Goal: Task Accomplishment & Management: Use online tool/utility

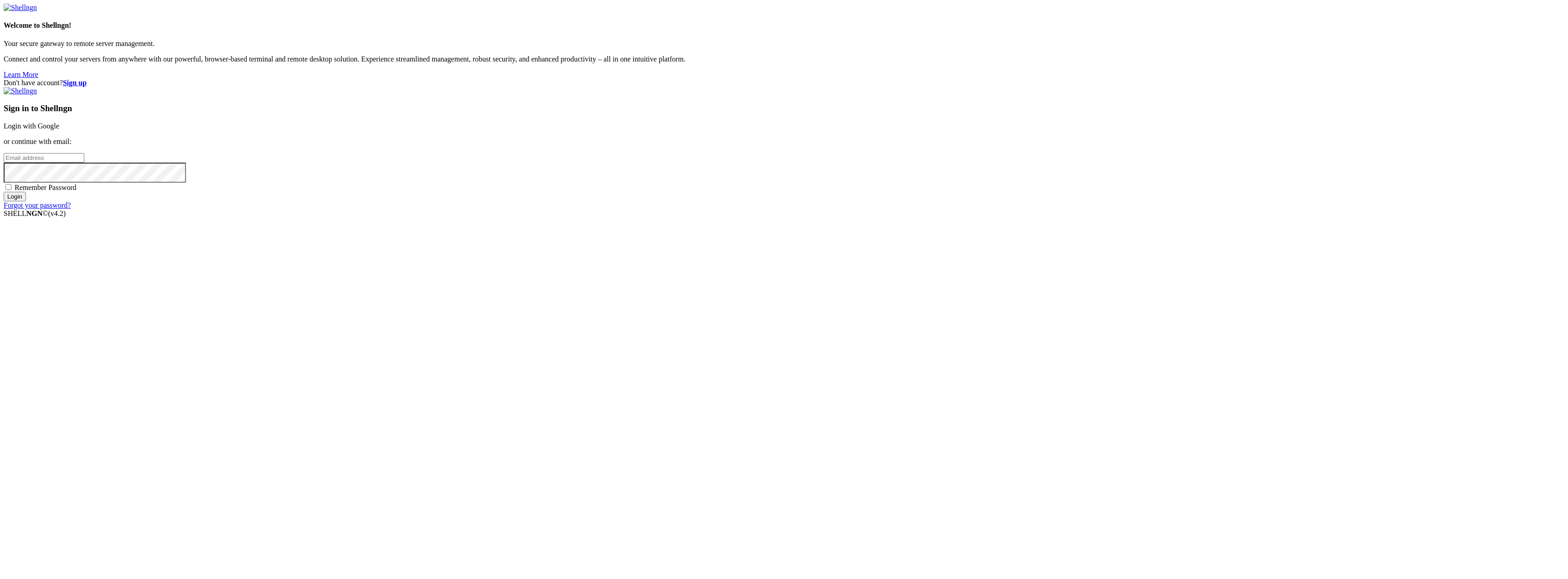
type input "[EMAIL_ADDRESS][DOMAIN_NAME]"
click at [26, 201] on input "Login" at bounding box center [14, 197] width 22 height 9
click at [84, 147] on input "number" at bounding box center [43, 143] width 80 height 9
type input "7"
type input "785144"
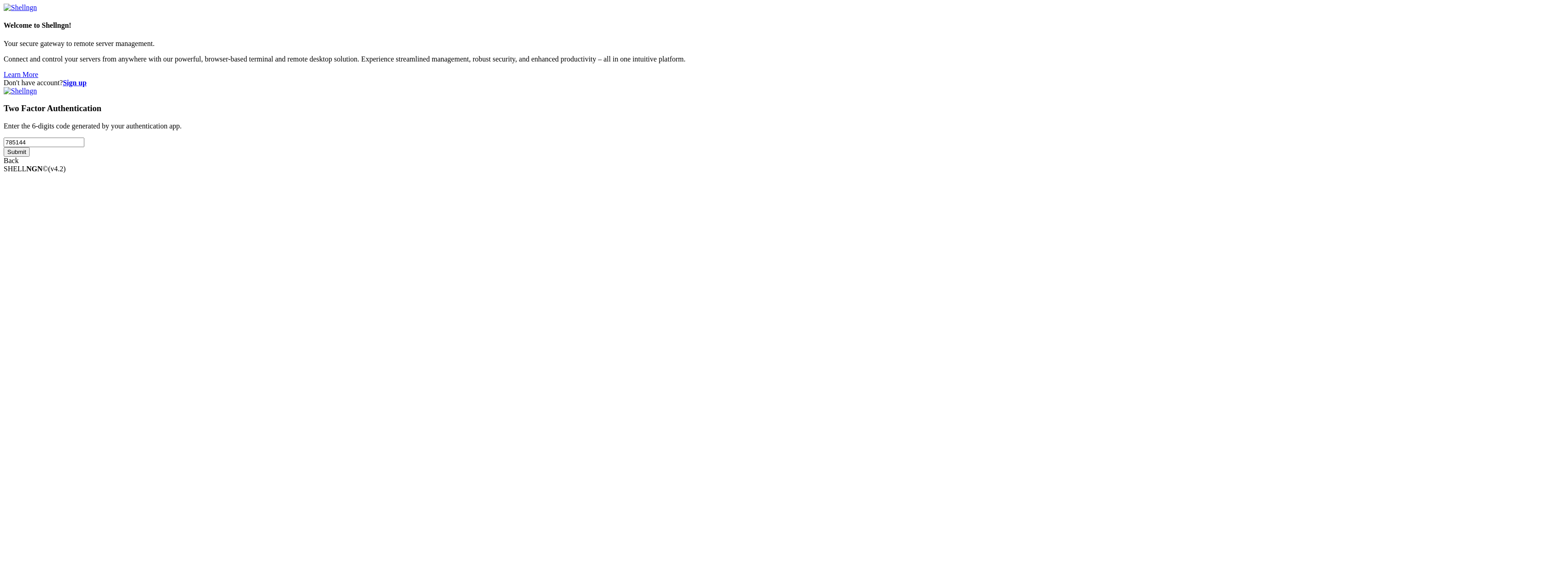
click at [3, 147] on input "Submit" at bounding box center [16, 152] width 26 height 9
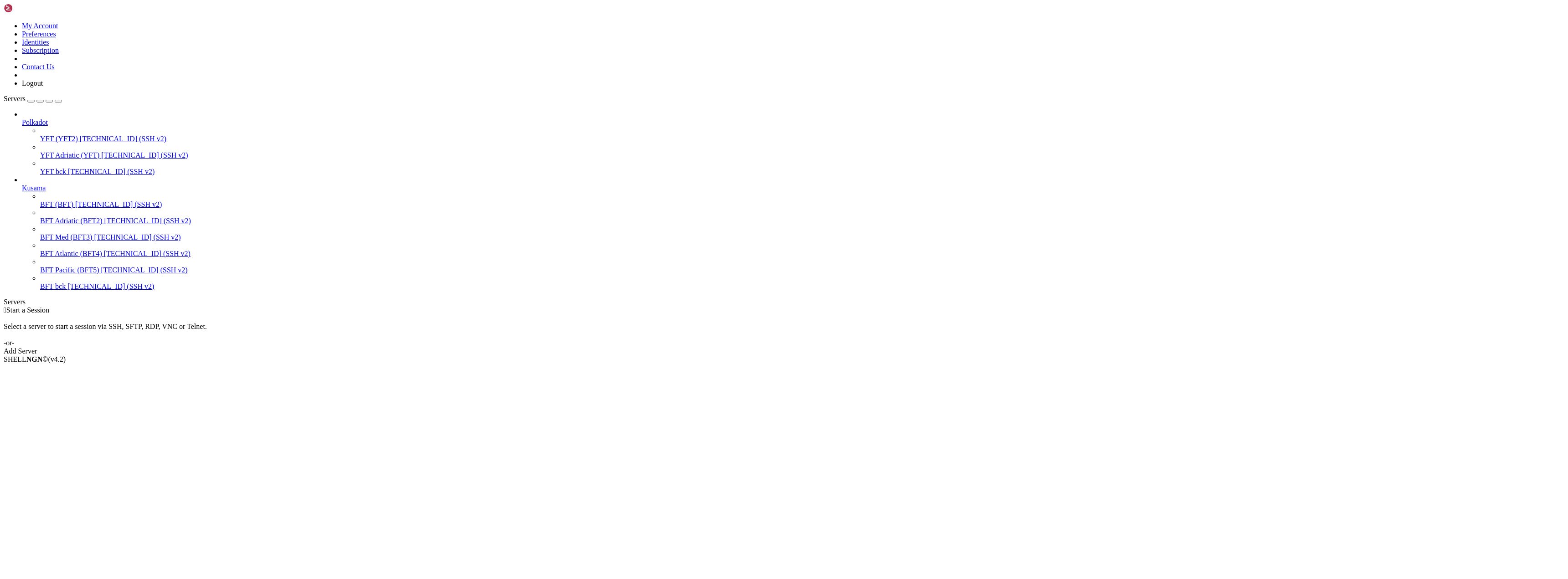
click at [845, 347] on link "Add Server" at bounding box center [784, 351] width 1561 height 8
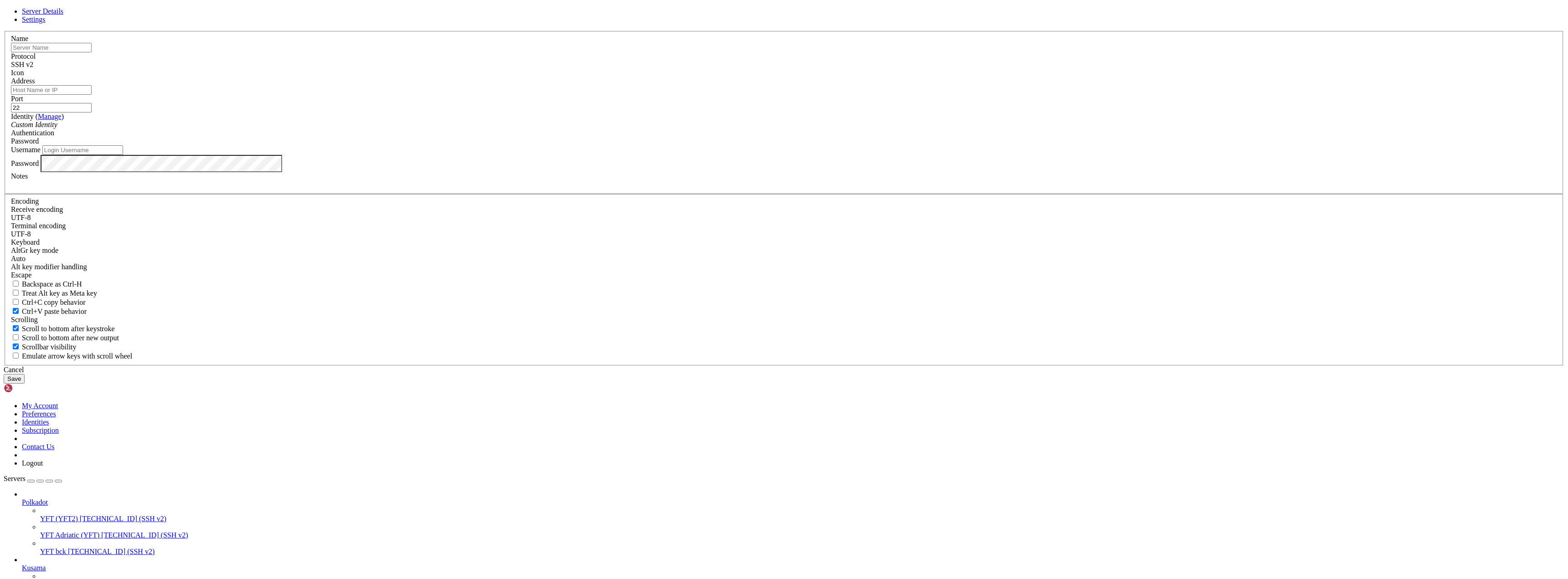
type input "[EMAIL_ADDRESS][DOMAIN_NAME]"
type input "YFT NEW"
click at [92, 95] on input "Address" at bounding box center [51, 90] width 80 height 9
paste input "[TECHNICAL_ID]"
type input "[TECHNICAL_ID]"
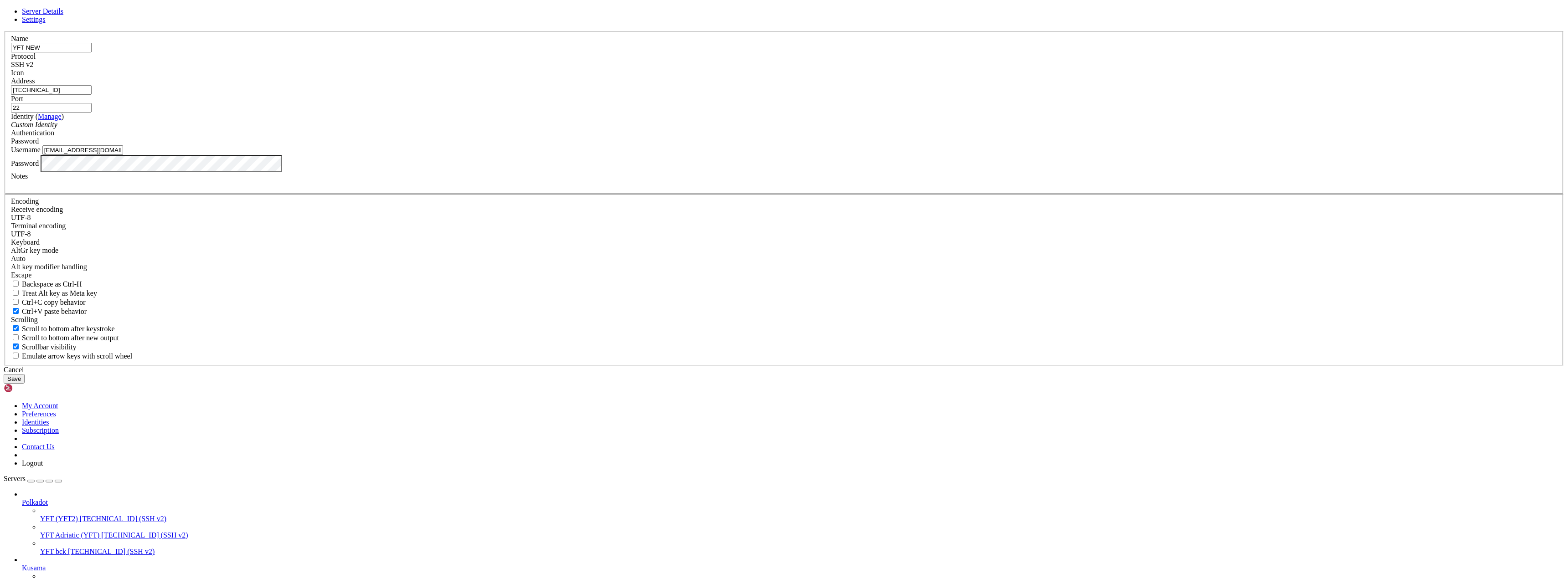
drag, startPoint x: 757, startPoint y: 306, endPoint x: 586, endPoint y: 292, distance: 171.6
click at [586, 292] on div "Server Details Settings Name YFT NEW Protocol SSH v2 Icon" at bounding box center [784, 195] width 1561 height 376
paste input "root"
type input "root"
click at [24, 384] on button "Save" at bounding box center [14, 379] width 21 height 9
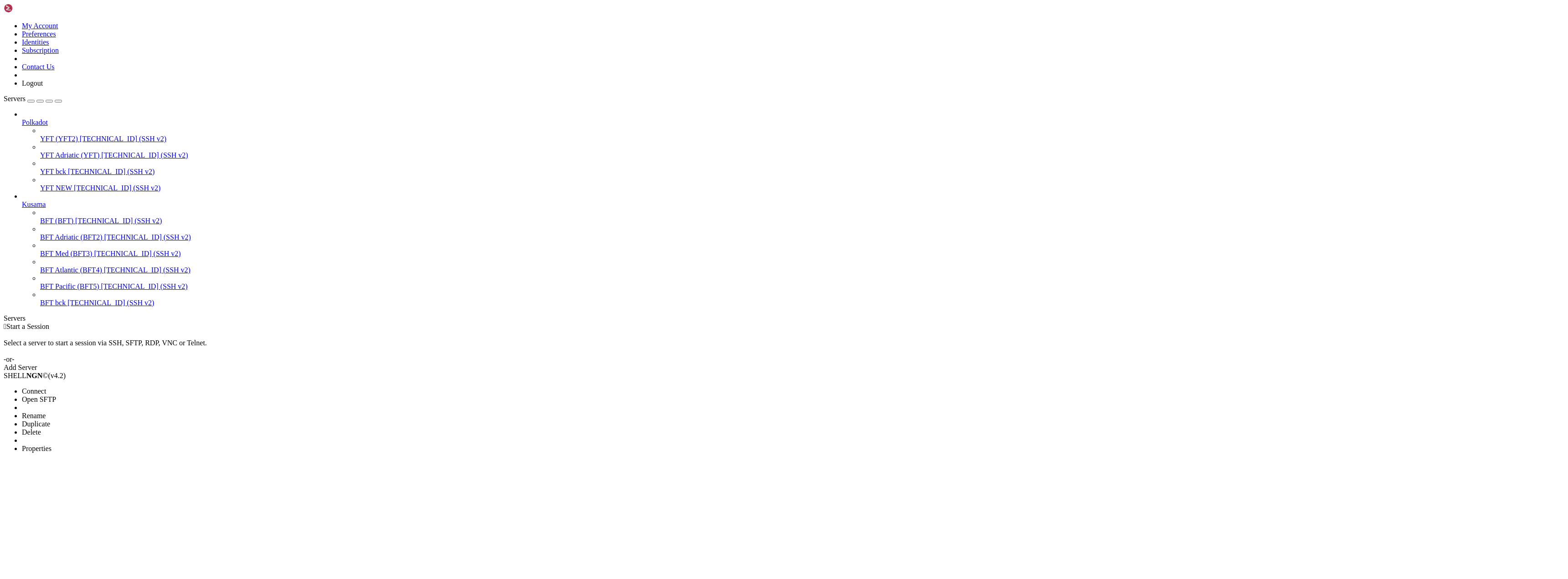
click at [105, 387] on li "Connect" at bounding box center [63, 391] width 83 height 8
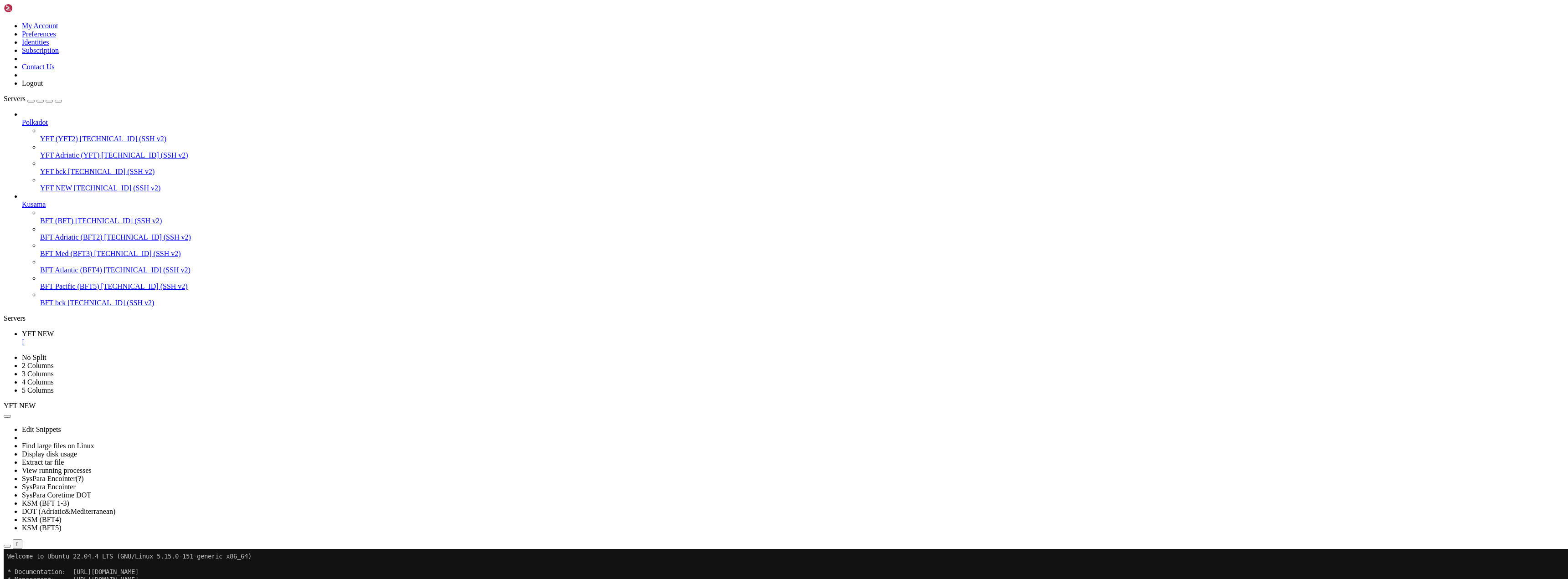
drag, startPoint x: 187, startPoint y: 709, endPoint x: 71, endPoint y: 667, distance: 123.4
drag, startPoint x: 80, startPoint y: 728, endPoint x: 61, endPoint y: 762, distance: 38.9
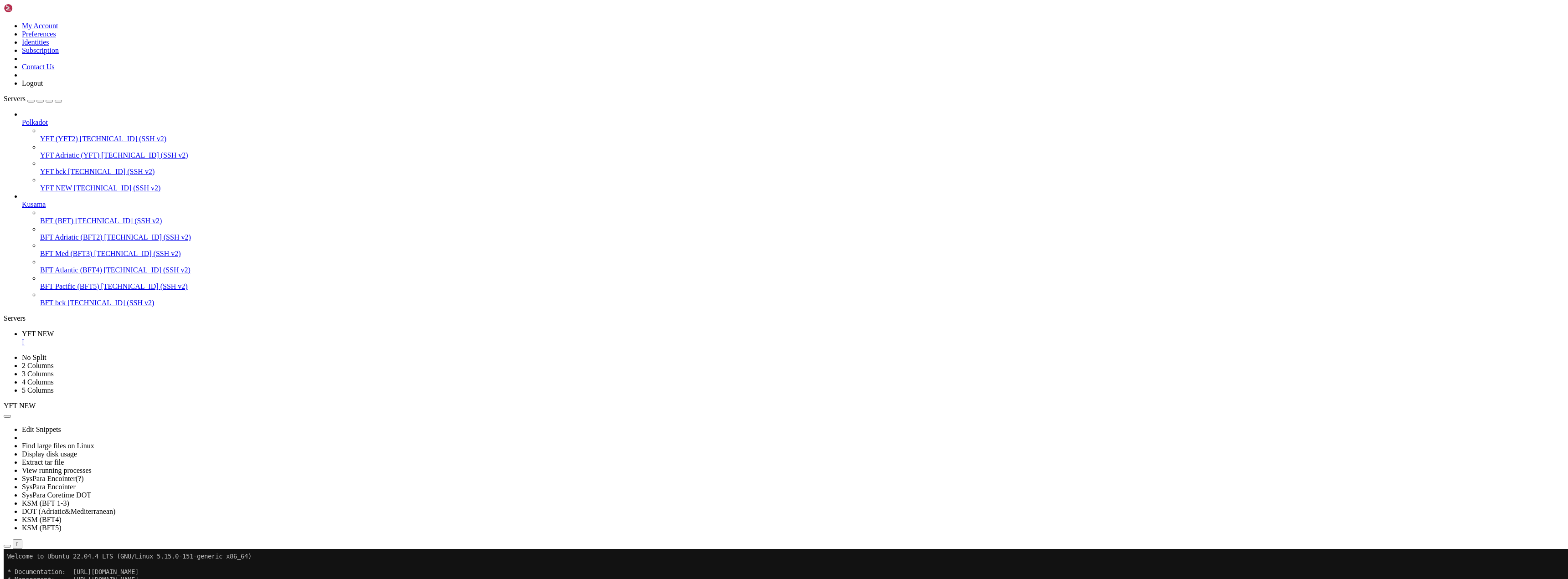
drag, startPoint x: 99, startPoint y: 1018, endPoint x: 82, endPoint y: 1039, distance: 27.0
drag, startPoint x: 74, startPoint y: 1015, endPoint x: 61, endPoint y: 1032, distance: 21.4
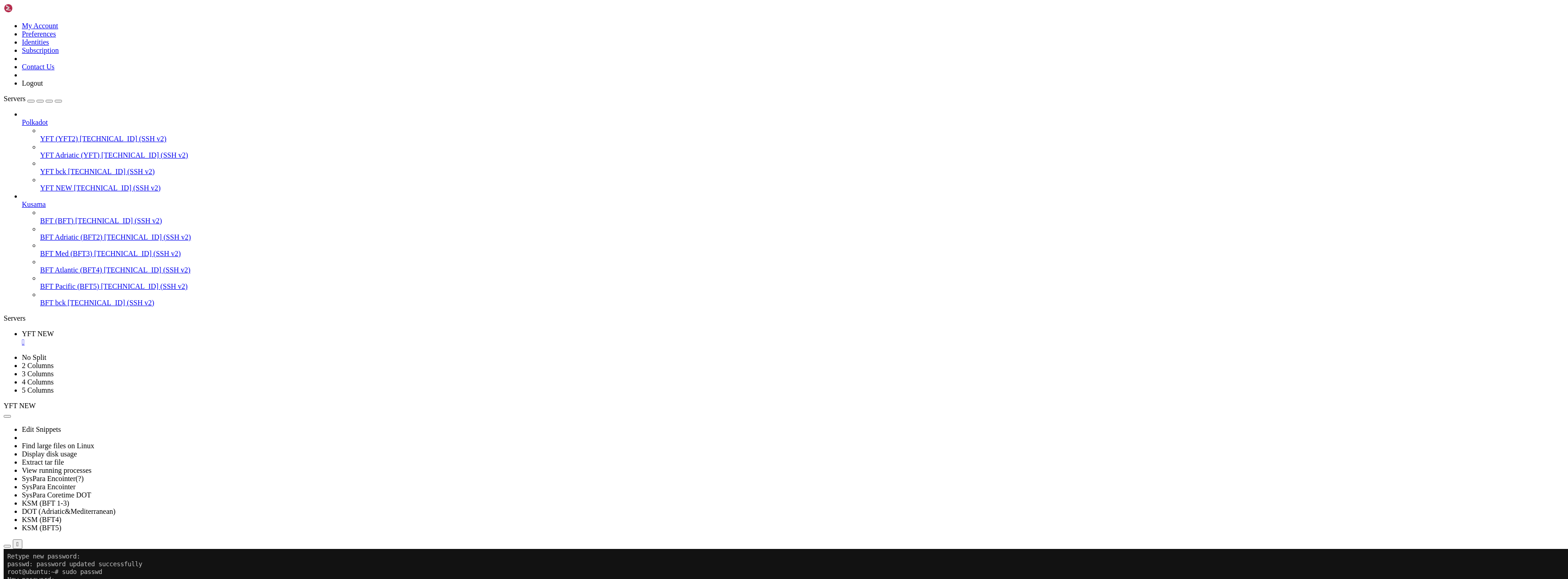
drag, startPoint x: 187, startPoint y: 1105, endPoint x: 66, endPoint y: 1063, distance: 128.1
drag, startPoint x: 66, startPoint y: 1063, endPoint x: 305, endPoint y: 1053, distance: 239.2
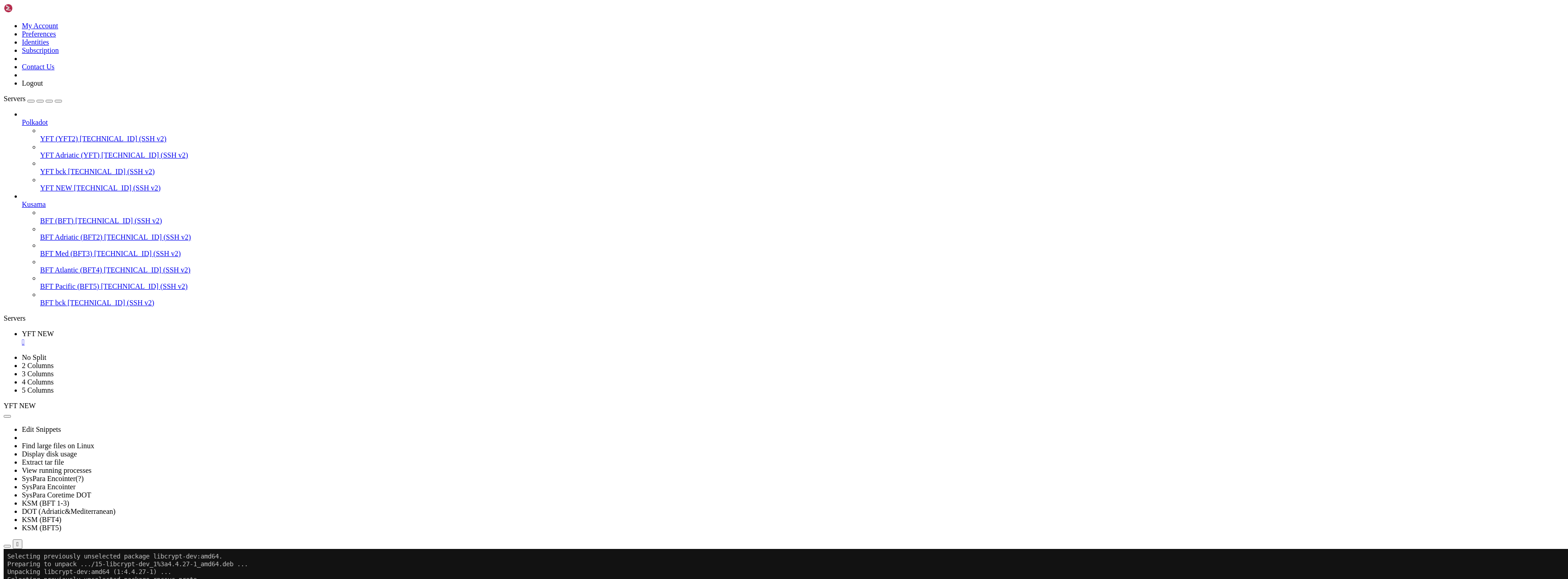
scroll to position [3735, 0]
drag, startPoint x: 97, startPoint y: 1063, endPoint x: 89, endPoint y: 1067, distance: 8.9
drag, startPoint x: 84, startPoint y: 1063, endPoint x: 64, endPoint y: 1068, distance: 20.6
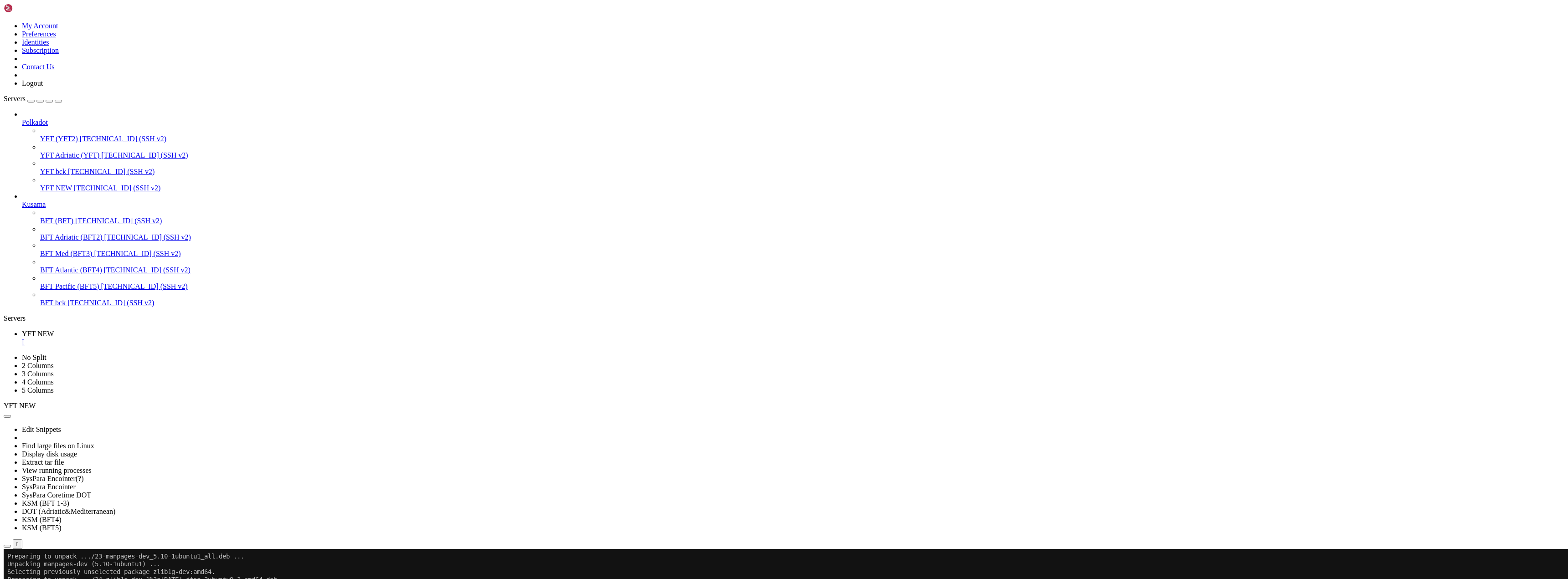
drag, startPoint x: 105, startPoint y: 1065, endPoint x: 83, endPoint y: 1063, distance: 22.1
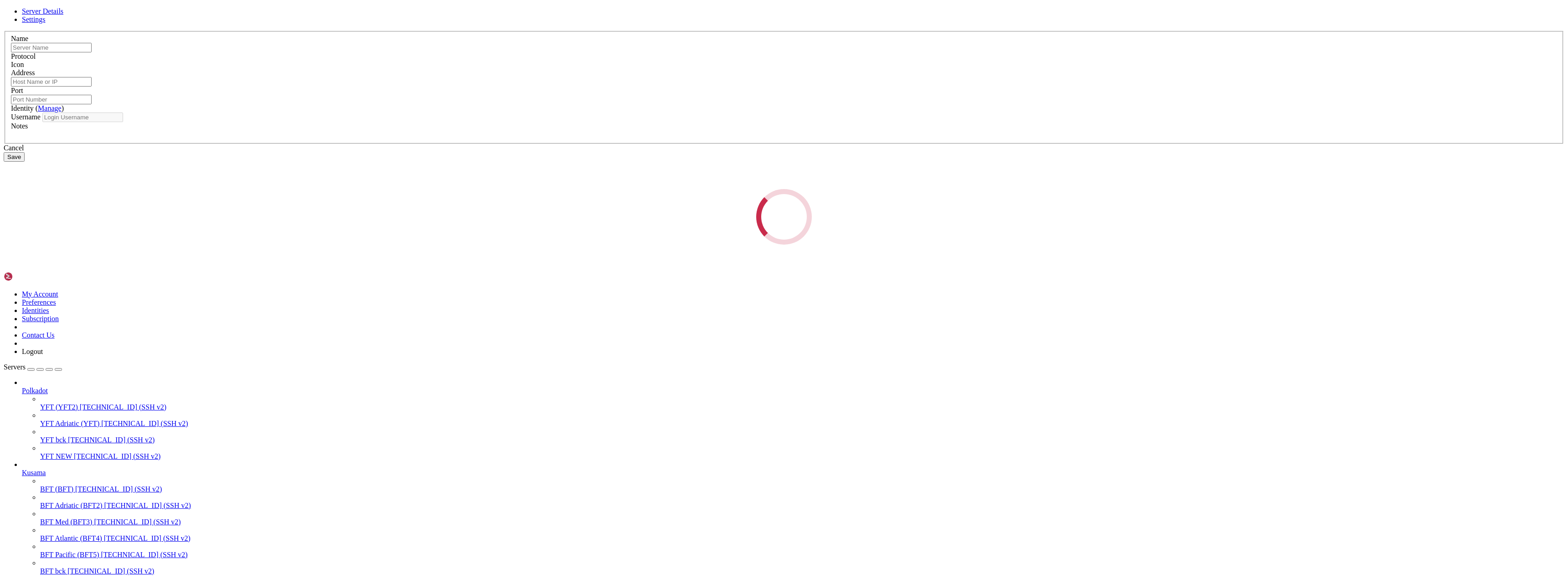
type input "YFT NEW"
type input "[TECHNICAL_ID]"
type input "22"
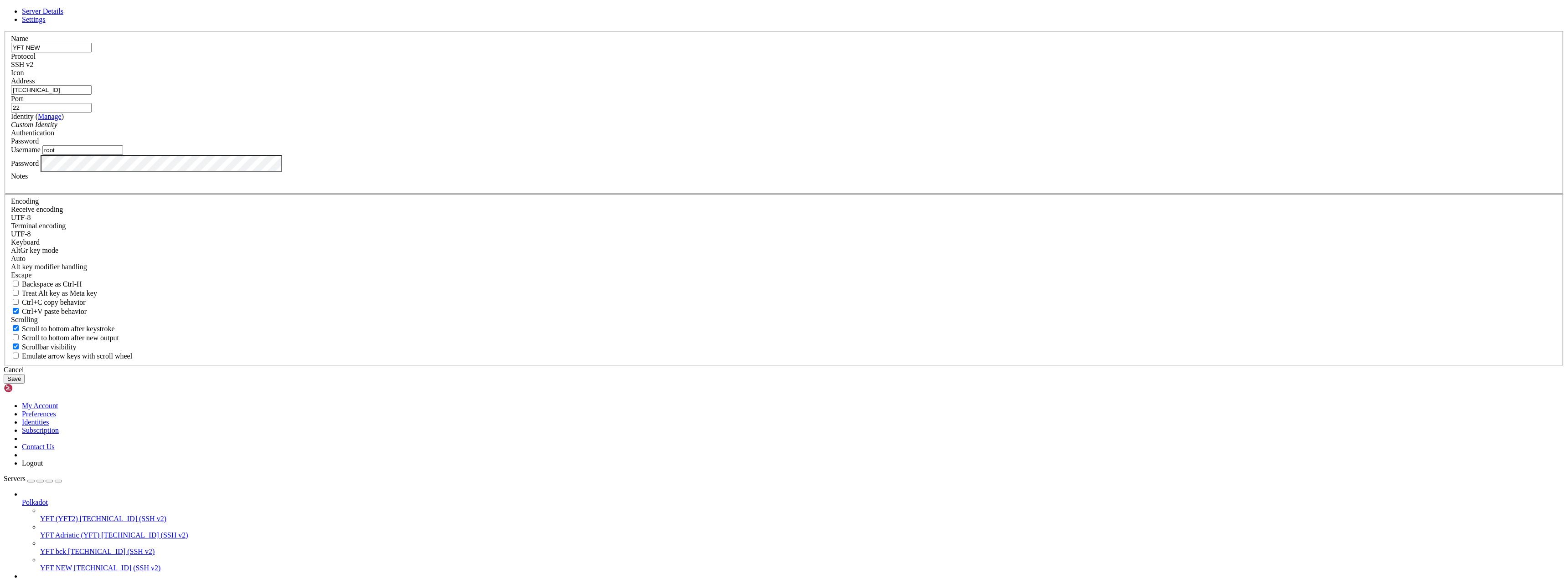
click at [123, 155] on input "root" at bounding box center [82, 150] width 80 height 9
type input "admindot"
click at [92, 53] on input "YFT NEW" at bounding box center [51, 47] width 80 height 9
type input "YFT2 NEW"
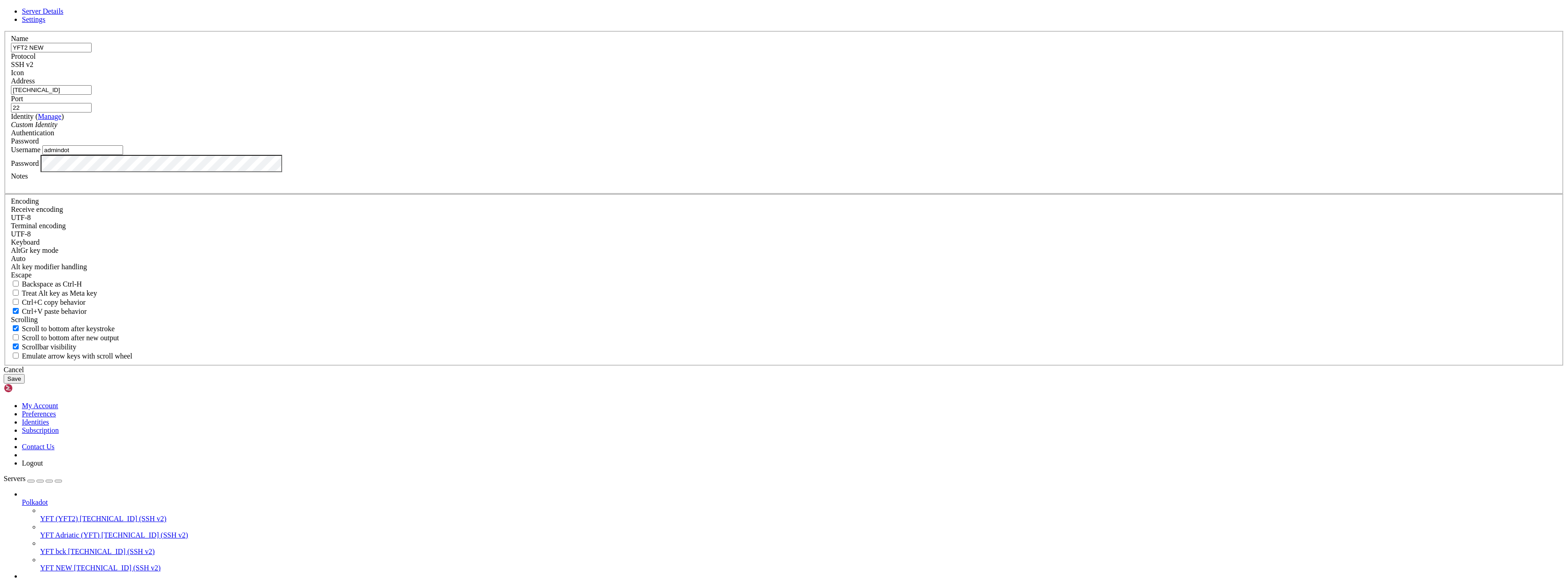
click at [24, 384] on button "Save" at bounding box center [14, 379] width 21 height 9
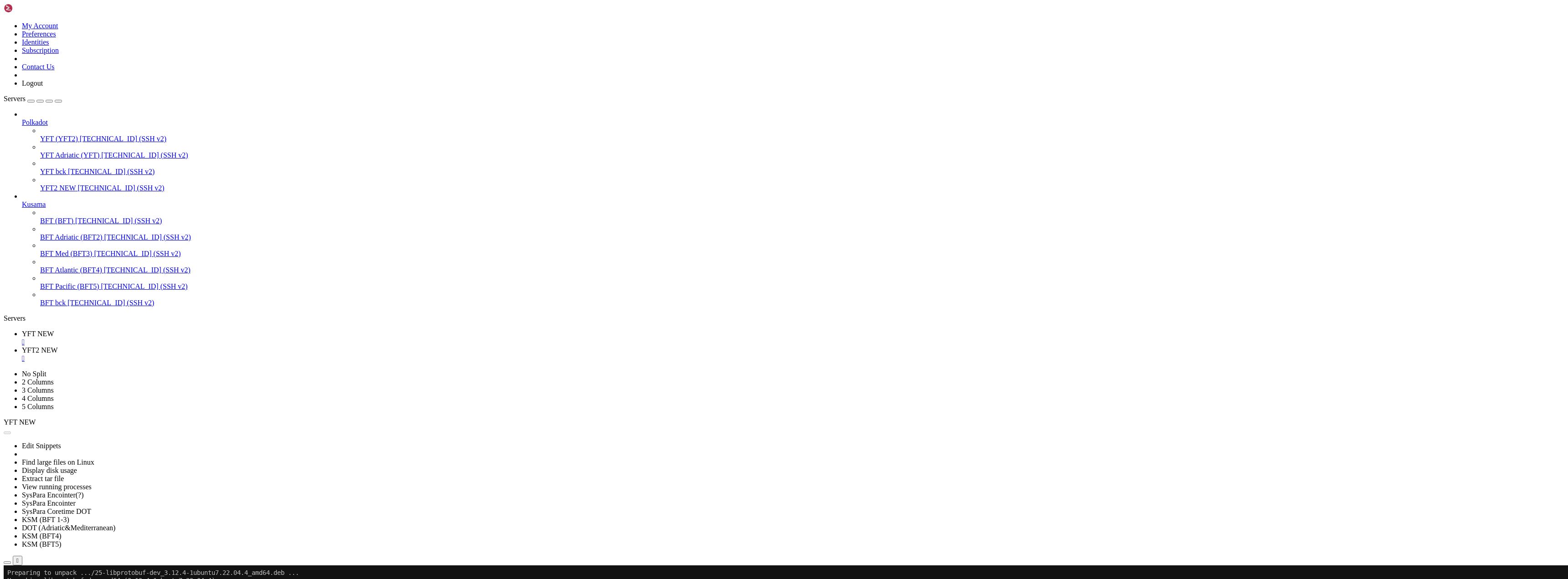
scroll to position [0, 0]
drag, startPoint x: 99, startPoint y: 926, endPoint x: 88, endPoint y: 985, distance: 60.0
drag, startPoint x: 110, startPoint y: 1232, endPoint x: 103, endPoint y: 1259, distance: 27.9
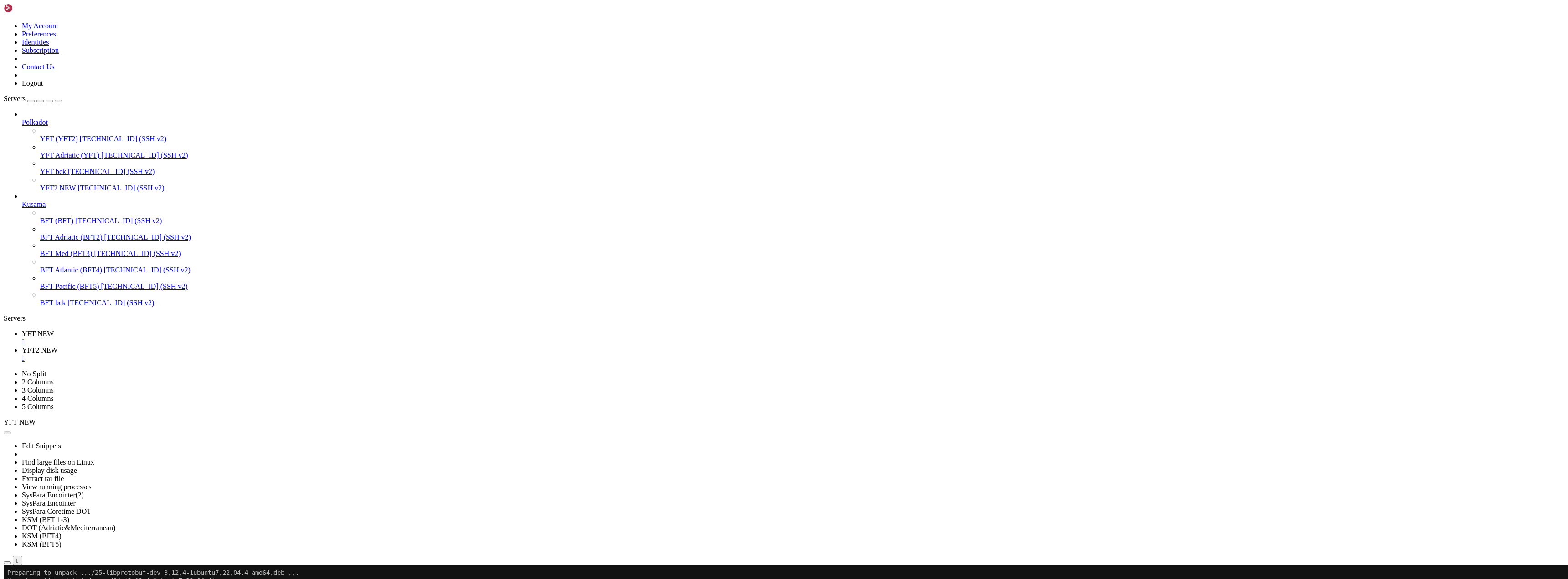
drag, startPoint x: 99, startPoint y: 1236, endPoint x: 97, endPoint y: 1253, distance: 17.1
drag, startPoint x: 90, startPoint y: 1269, endPoint x: 199, endPoint y: 1314, distance: 117.9
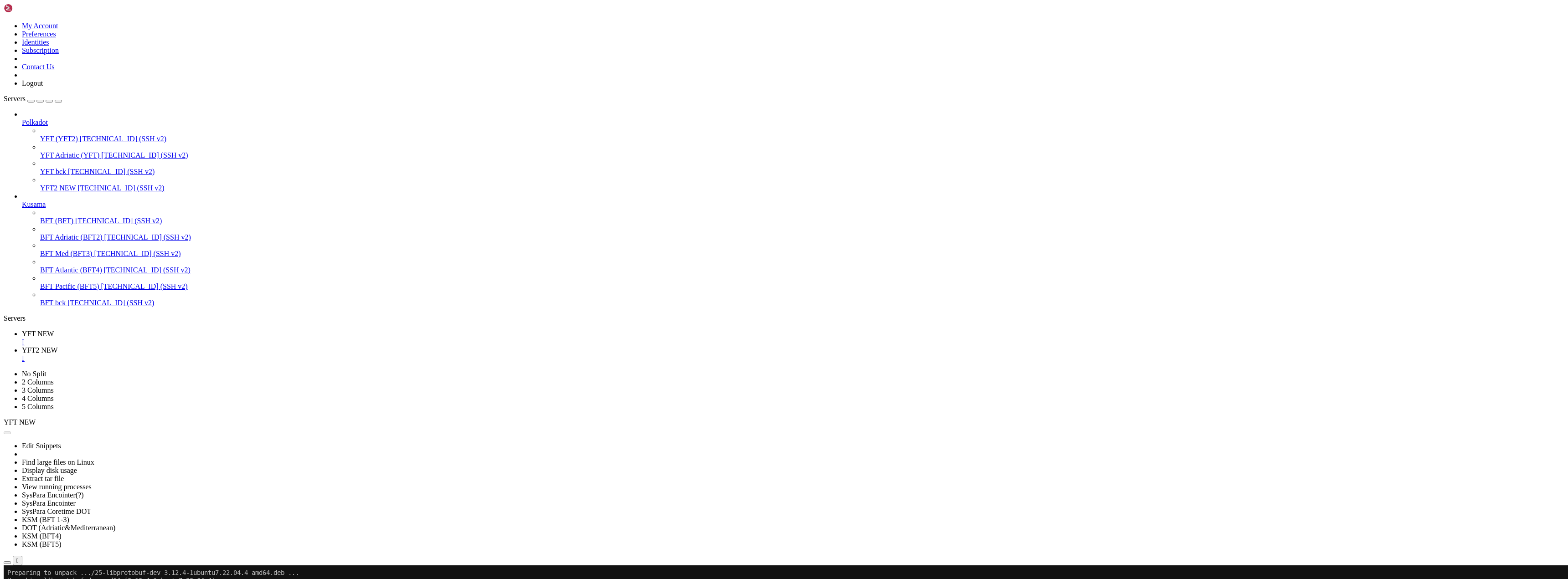
scroll to position [39, 0]
drag, startPoint x: 101, startPoint y: 1272, endPoint x: 72, endPoint y: 1277, distance: 29.4
drag, startPoint x: 116, startPoint y: 1268, endPoint x: 92, endPoint y: 1274, distance: 24.7
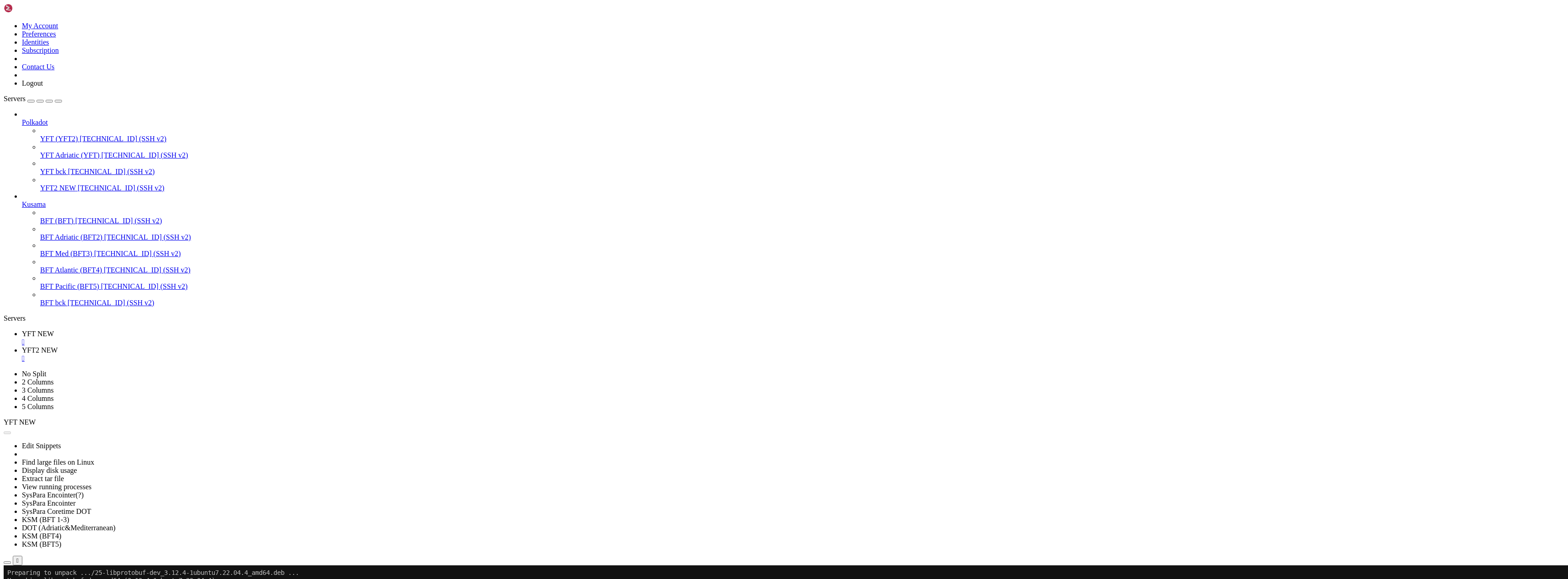
drag, startPoint x: 104, startPoint y: 1268, endPoint x: 88, endPoint y: 1277, distance: 18.4
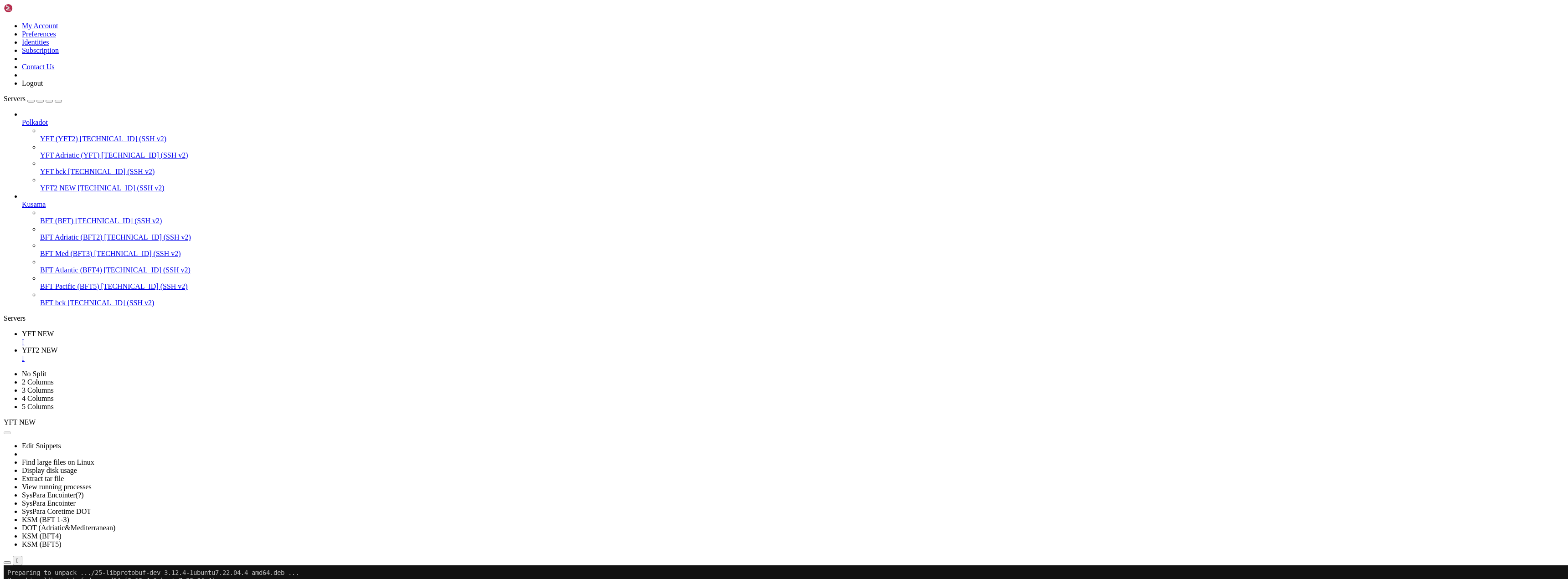
drag, startPoint x: 95, startPoint y: 1267, endPoint x: 390, endPoint y: 1269, distance: 295.0
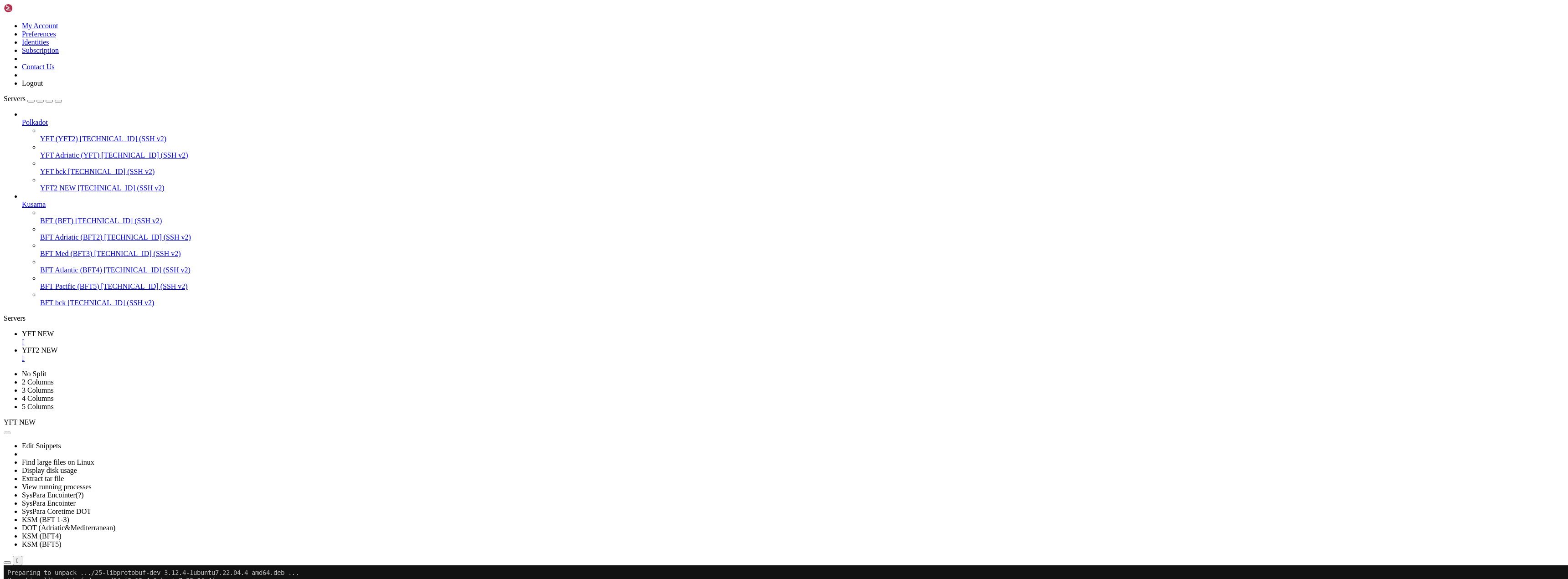
drag, startPoint x: 177, startPoint y: 1267, endPoint x: 171, endPoint y: 1276, distance: 10.8
drag, startPoint x: 199, startPoint y: 1267, endPoint x: 188, endPoint y: 1270, distance: 11.4
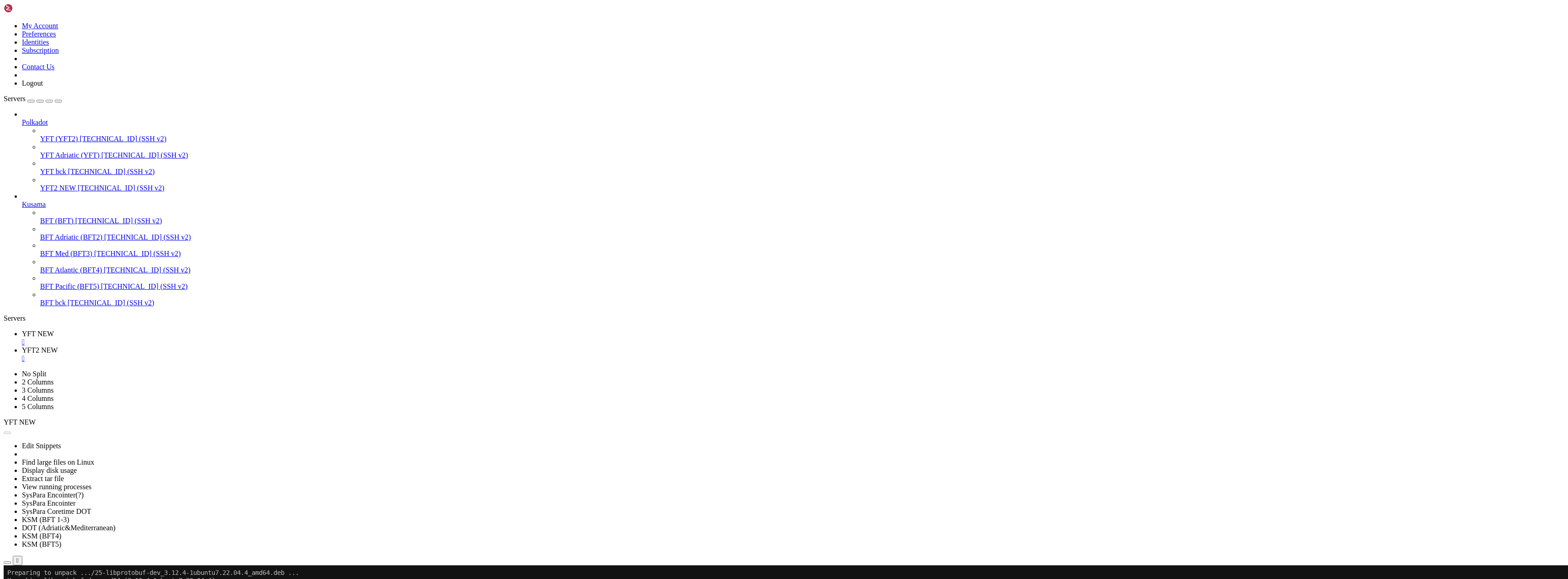
drag, startPoint x: 180, startPoint y: 1272, endPoint x: 175, endPoint y: 1271, distance: 5.1
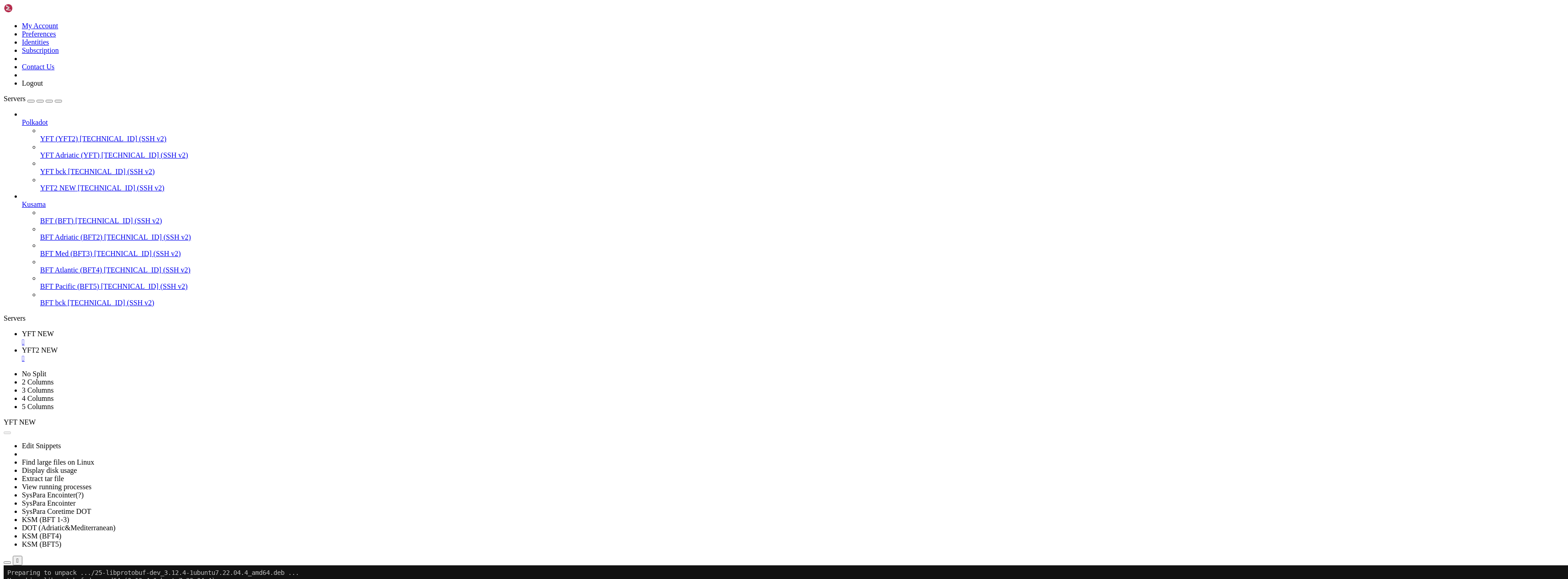
drag, startPoint x: 168, startPoint y: 1269, endPoint x: 152, endPoint y: 1272, distance: 16.3
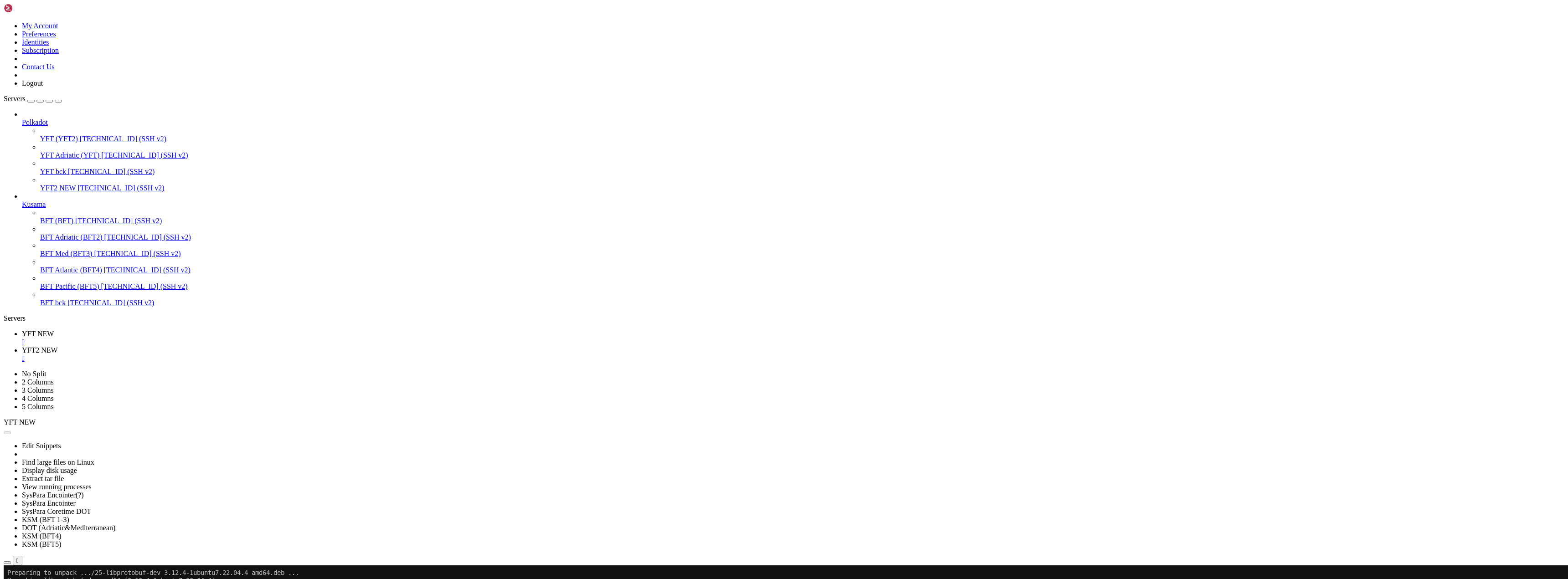
drag, startPoint x: 182, startPoint y: 1272, endPoint x: 167, endPoint y: 1276, distance: 15.5
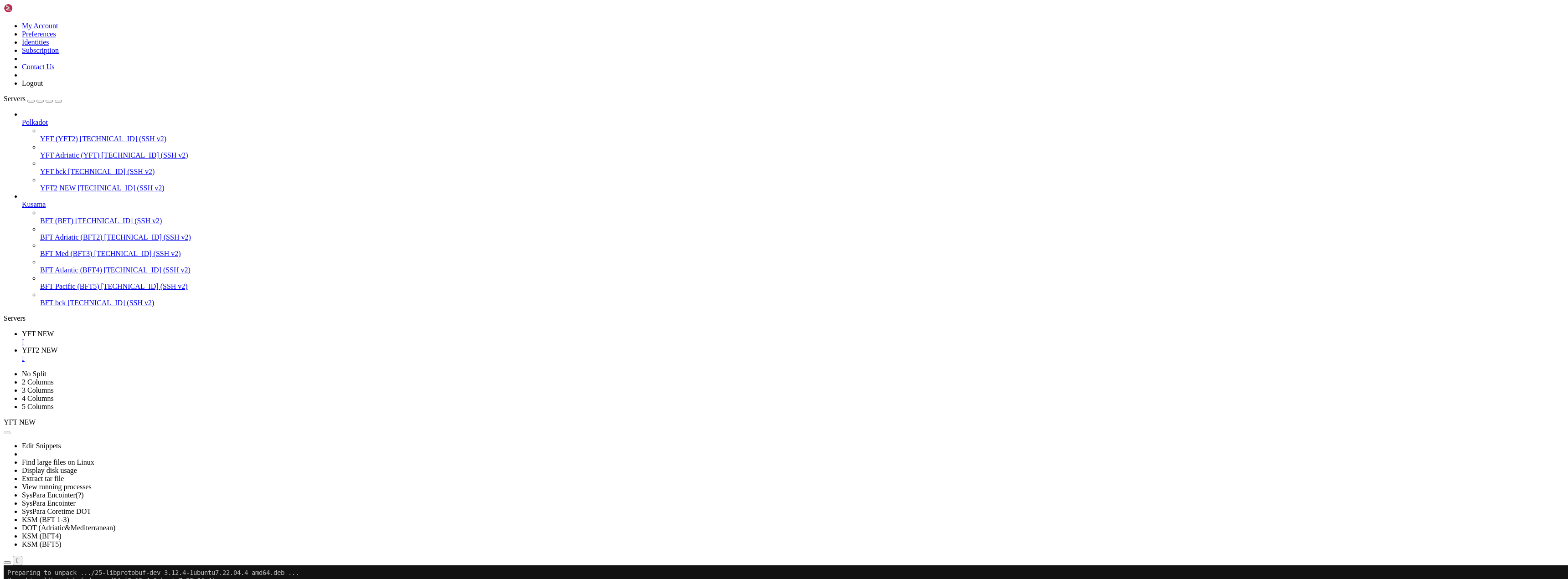
drag, startPoint x: 677, startPoint y: 1238, endPoint x: 650, endPoint y: 1261, distance: 35.5
drag, startPoint x: 180, startPoint y: 1272, endPoint x: 188, endPoint y: 1274, distance: 8.2
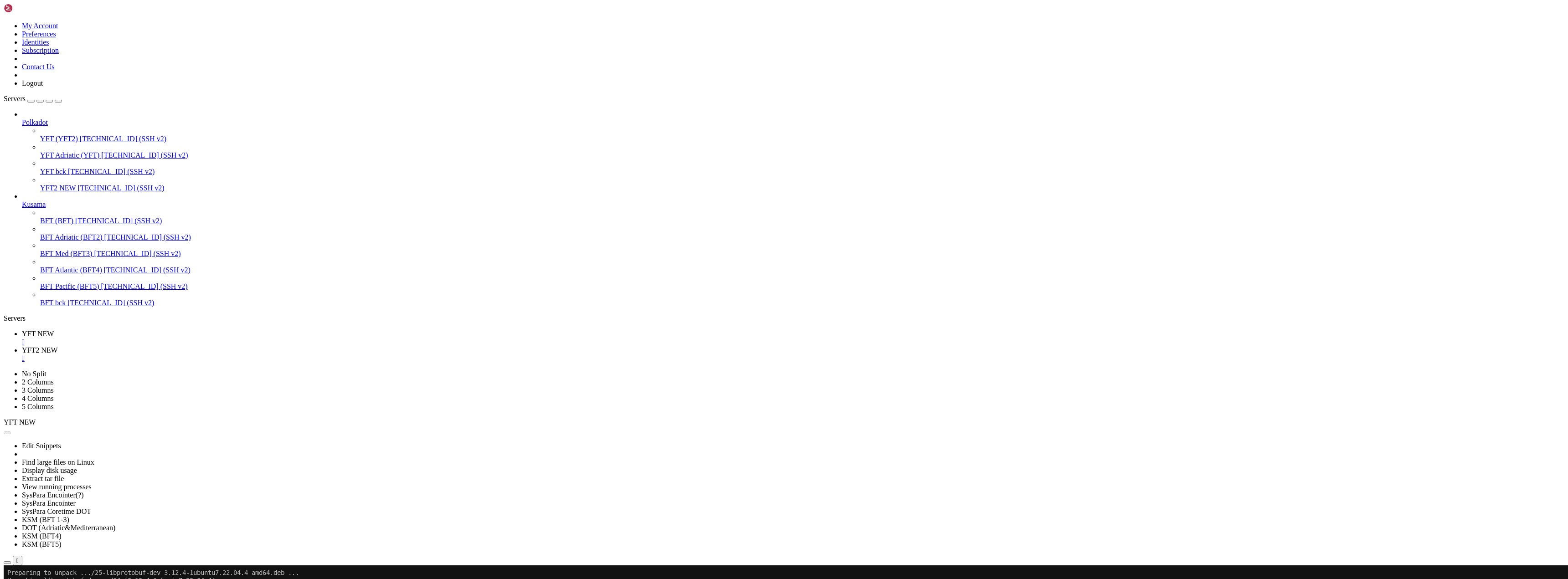
scroll to position [16015, 0]
drag, startPoint x: 166, startPoint y: 1271, endPoint x: 340, endPoint y: 1265, distance: 174.1
drag, startPoint x: 176, startPoint y: 1272, endPoint x: 172, endPoint y: 1272, distance: 4.0
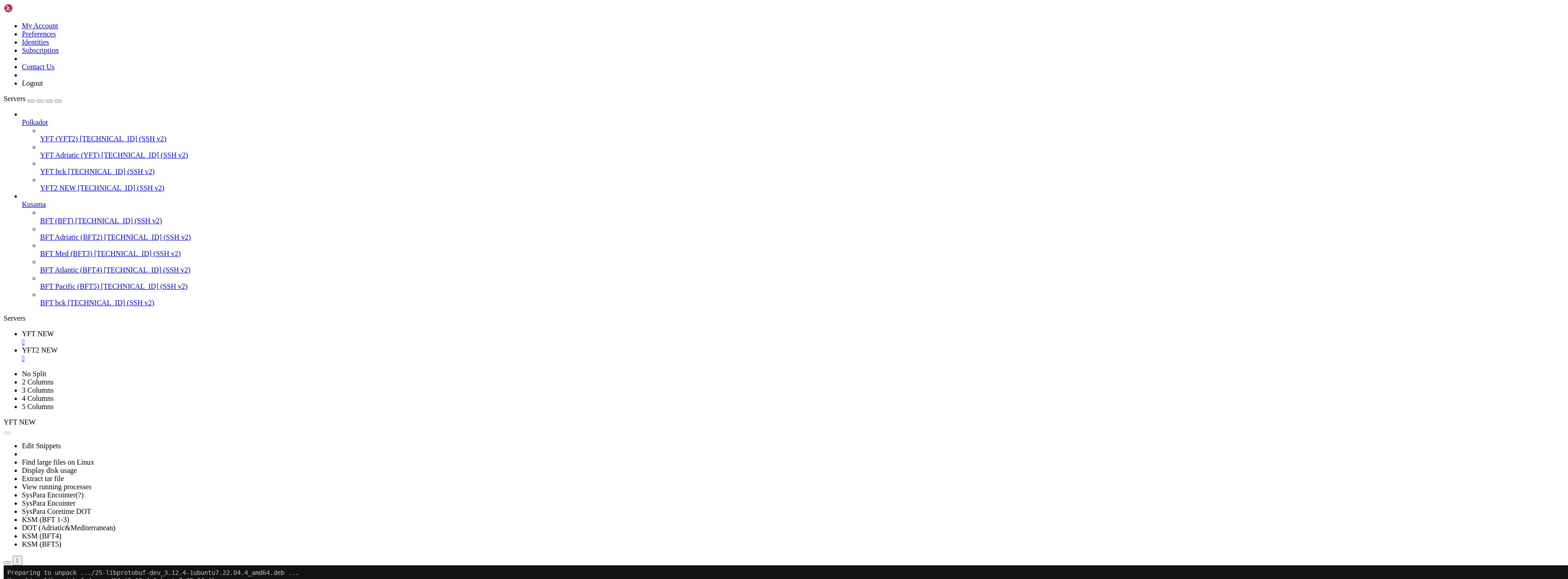
drag, startPoint x: 195, startPoint y: 1271, endPoint x: 167, endPoint y: 1269, distance: 28.1
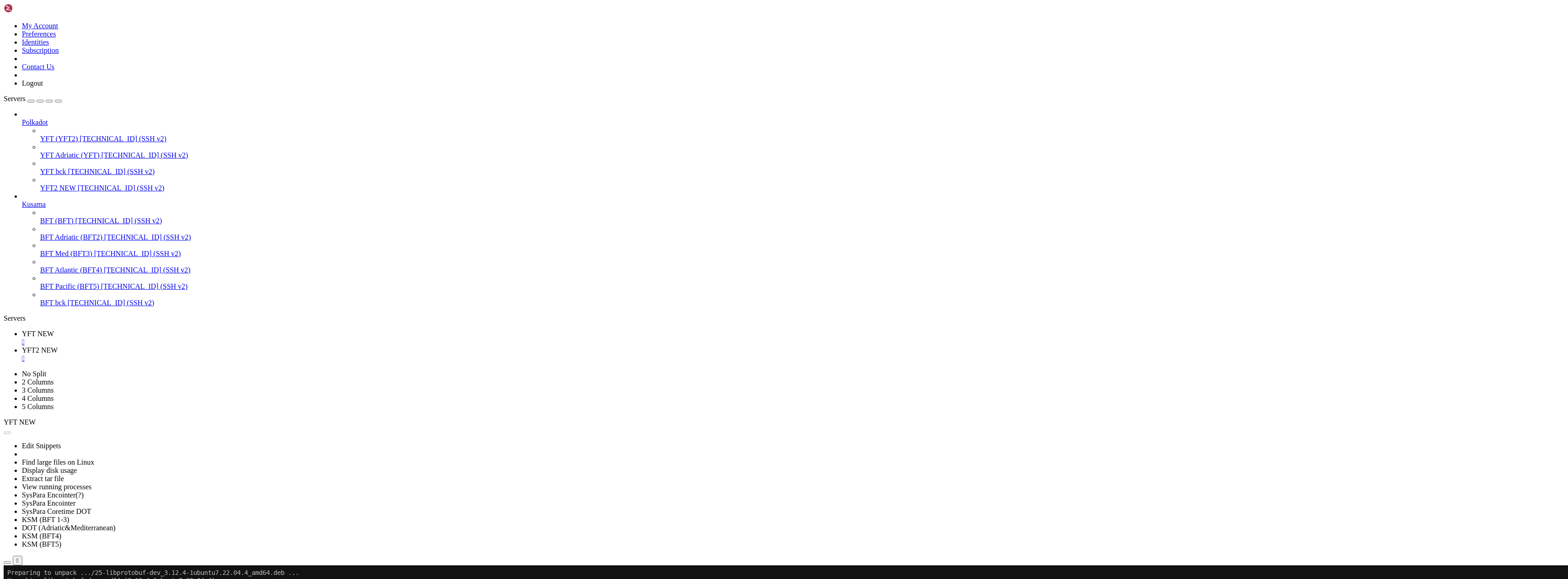
drag, startPoint x: 192, startPoint y: 1274, endPoint x: 184, endPoint y: 1272, distance: 8.2
drag, startPoint x: 174, startPoint y: 1273, endPoint x: 186, endPoint y: 1263, distance: 15.6
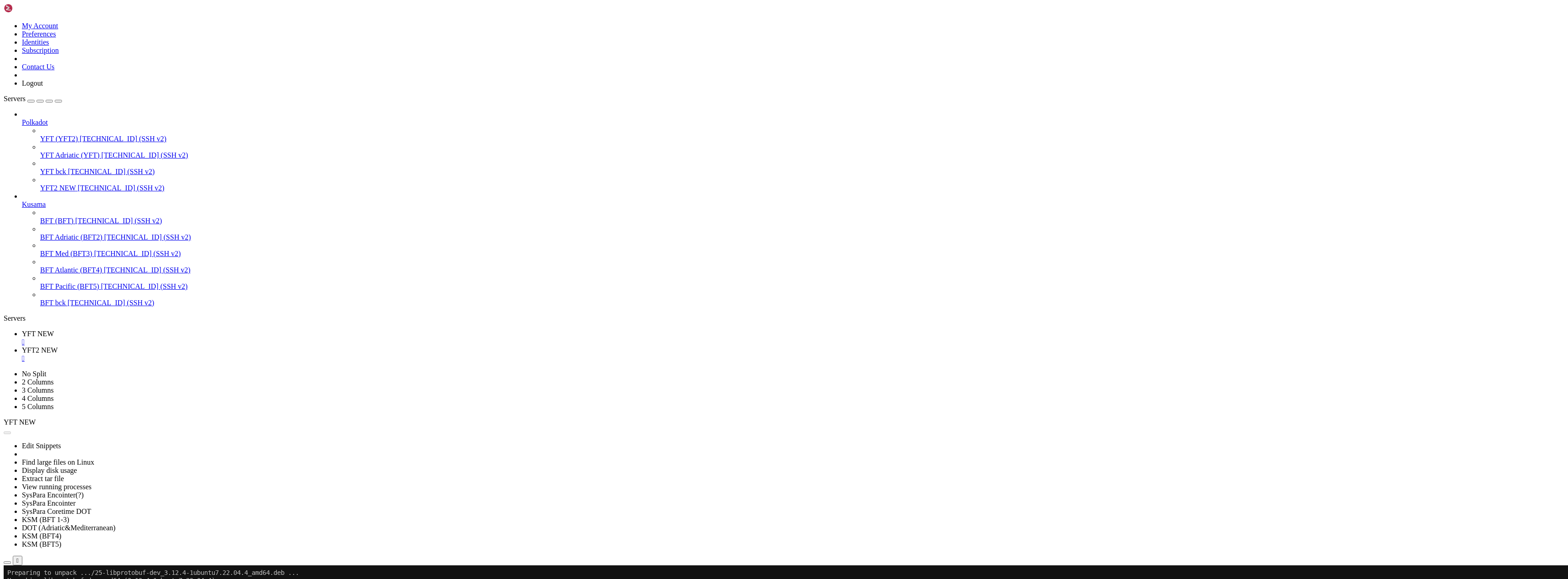
scroll to position [29969, 0]
drag, startPoint x: 211, startPoint y: 1161, endPoint x: 302, endPoint y: 1162, distance: 91.0
drag, startPoint x: 173, startPoint y: 1268, endPoint x: 180, endPoint y: 1272, distance: 8.1
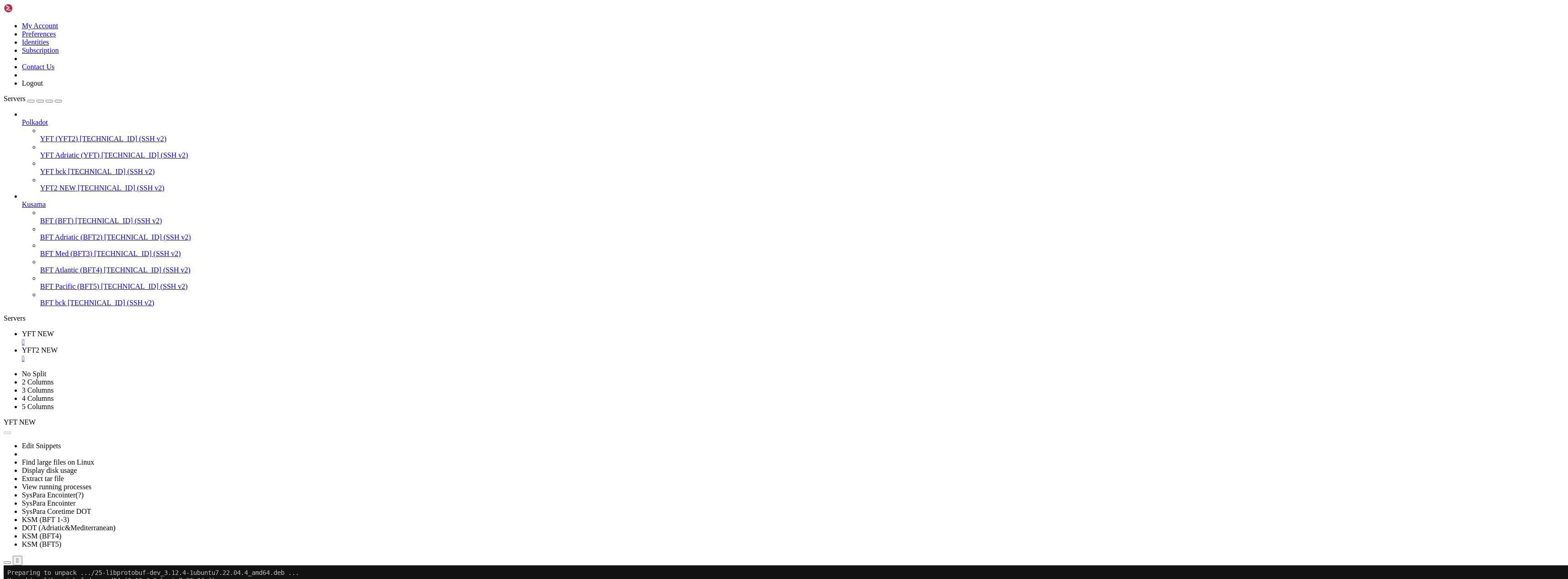
scroll to position [35772, 0]
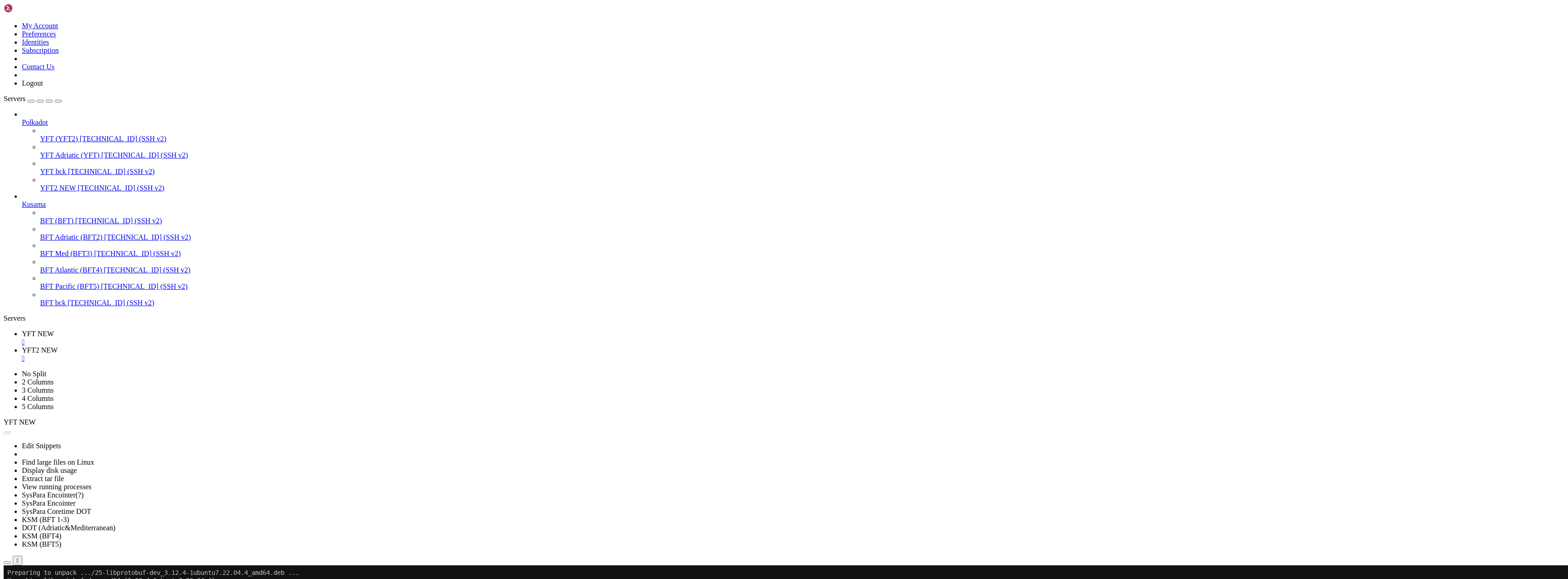
drag, startPoint x: 194, startPoint y: 1269, endPoint x: 200, endPoint y: 1269, distance: 6.0
drag, startPoint x: 184, startPoint y: 1269, endPoint x: 562, endPoint y: 1265, distance: 378.0
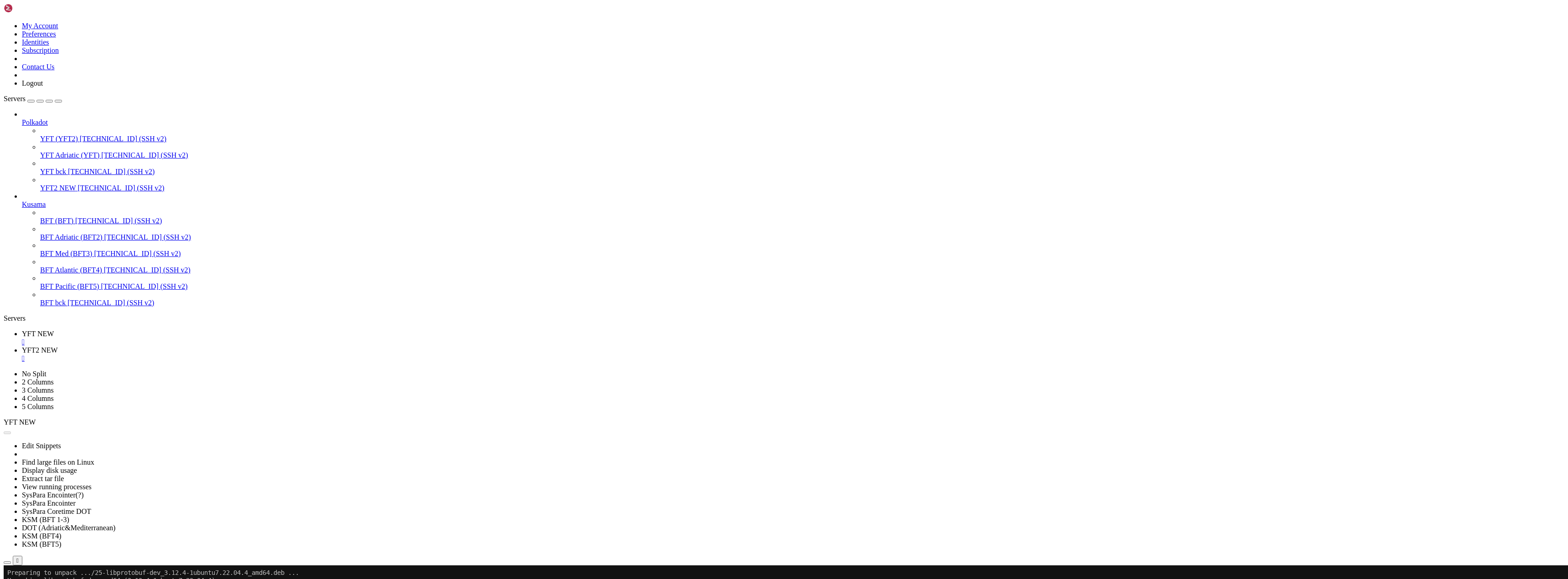
scroll to position [36338, 0]
drag, startPoint x: 230, startPoint y: 1263, endPoint x: 216, endPoint y: 1266, distance: 14.3
drag, startPoint x: 202, startPoint y: 1265, endPoint x: 186, endPoint y: 1261, distance: 16.5
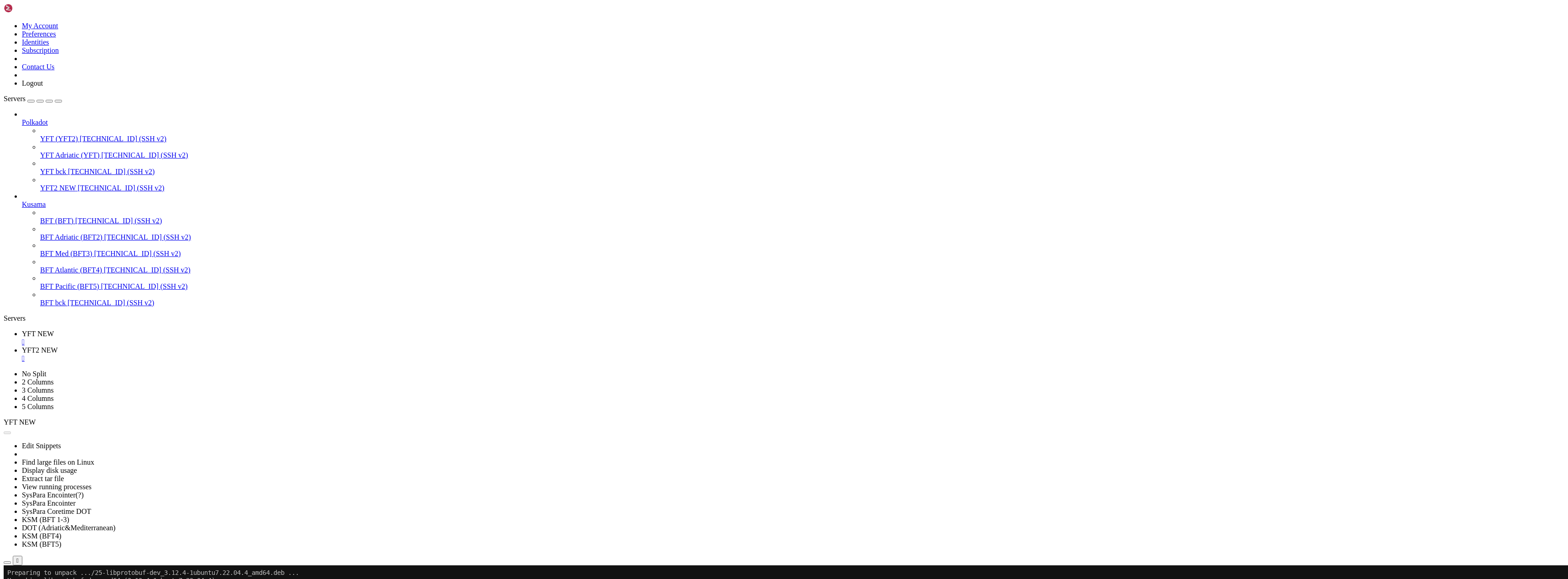
drag, startPoint x: 128, startPoint y: 1151, endPoint x: 393, endPoint y: 1183, distance: 266.9
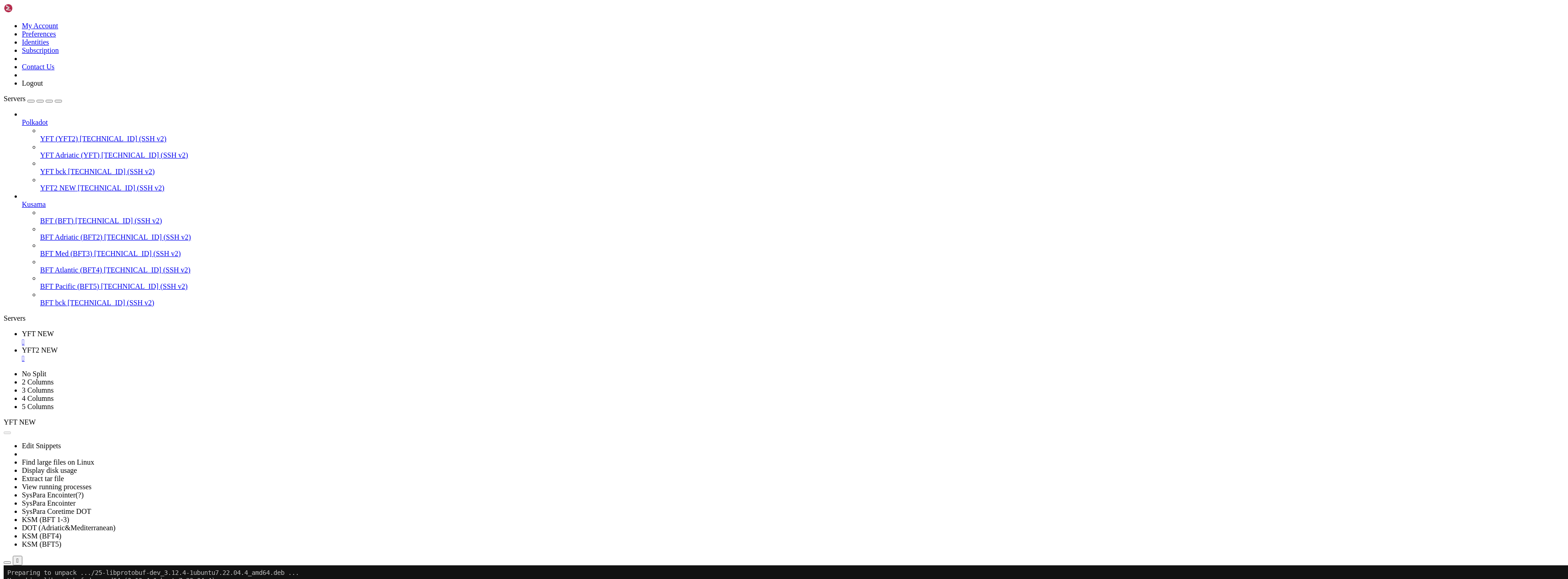
drag, startPoint x: 194, startPoint y: 1273, endPoint x: 524, endPoint y: 1272, distance: 330.0
drag, startPoint x: 285, startPoint y: 1253, endPoint x: 168, endPoint y: 1207, distance: 125.7
drag, startPoint x: 168, startPoint y: 1205, endPoint x: 166, endPoint y: 1229, distance: 24.1
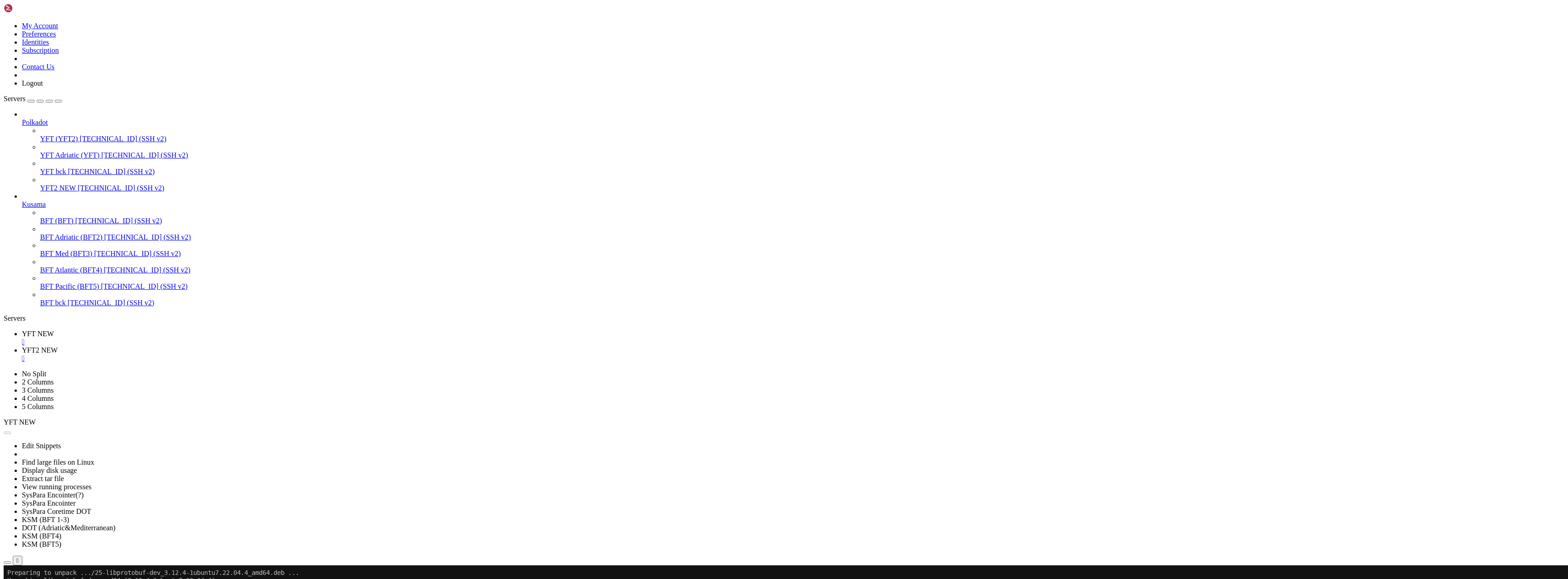
drag, startPoint x: 177, startPoint y: 1271, endPoint x: 172, endPoint y: 1271, distance: 5.0
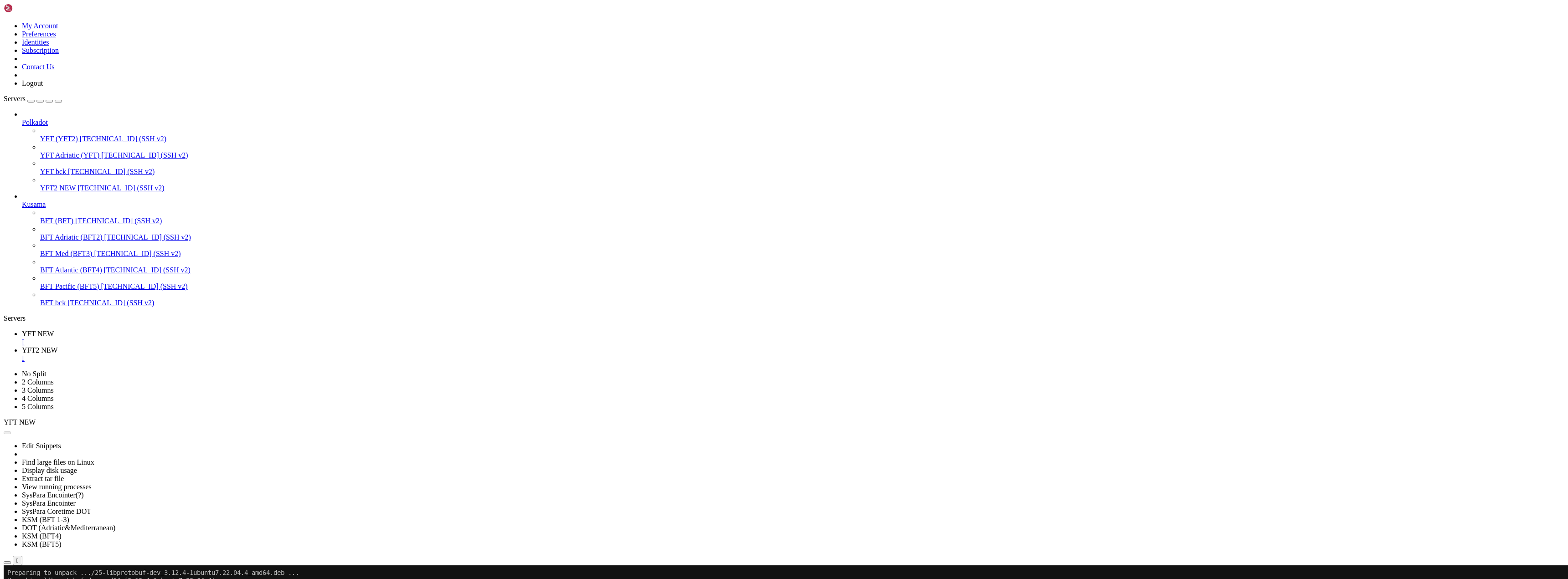
drag, startPoint x: 169, startPoint y: 1265, endPoint x: 170, endPoint y: 1269, distance: 4.1
drag, startPoint x: 197, startPoint y: 1269, endPoint x: 184, endPoint y: 1270, distance: 13.0
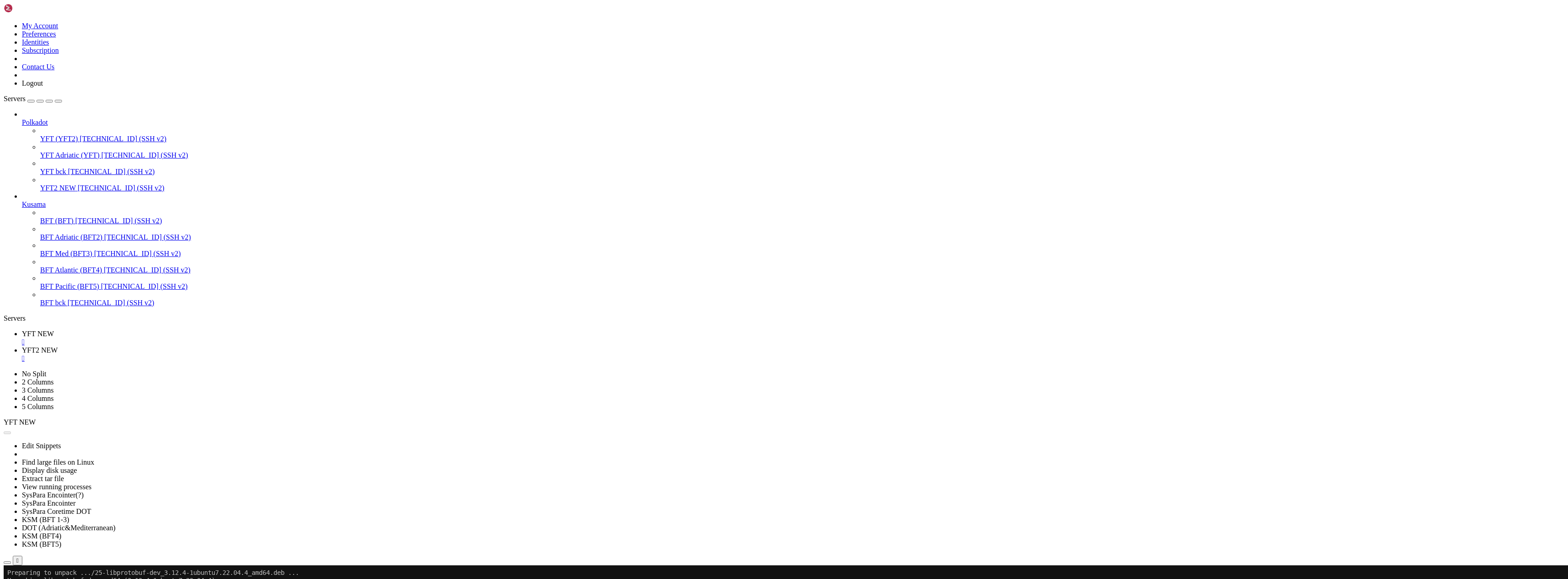
scroll to position [49083, 0]
drag, startPoint x: 203, startPoint y: 1280, endPoint x: 183, endPoint y: 1269, distance: 22.8
drag, startPoint x: 209, startPoint y: 1269, endPoint x: 195, endPoint y: 1269, distance: 14.0
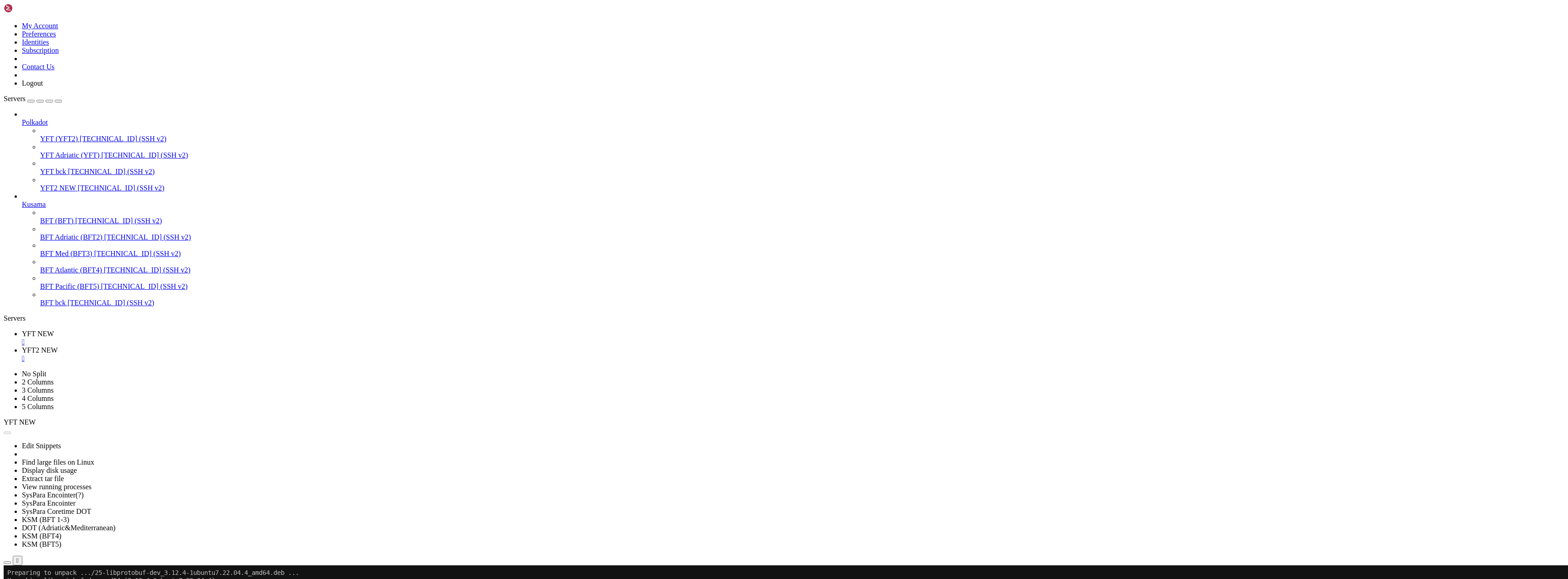
drag, startPoint x: 80, startPoint y: 1019, endPoint x: 293, endPoint y: 1185, distance: 270.0
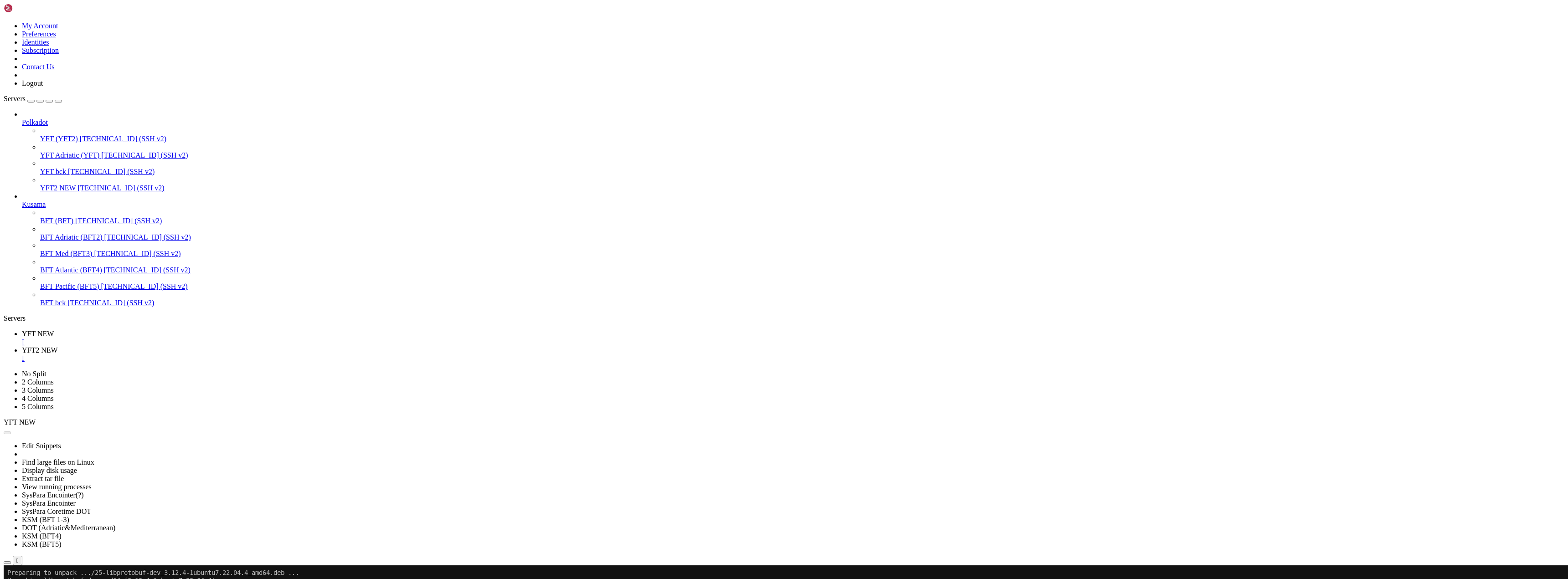
drag, startPoint x: 189, startPoint y: 1221, endPoint x: 1055, endPoint y: 1251, distance: 866.5
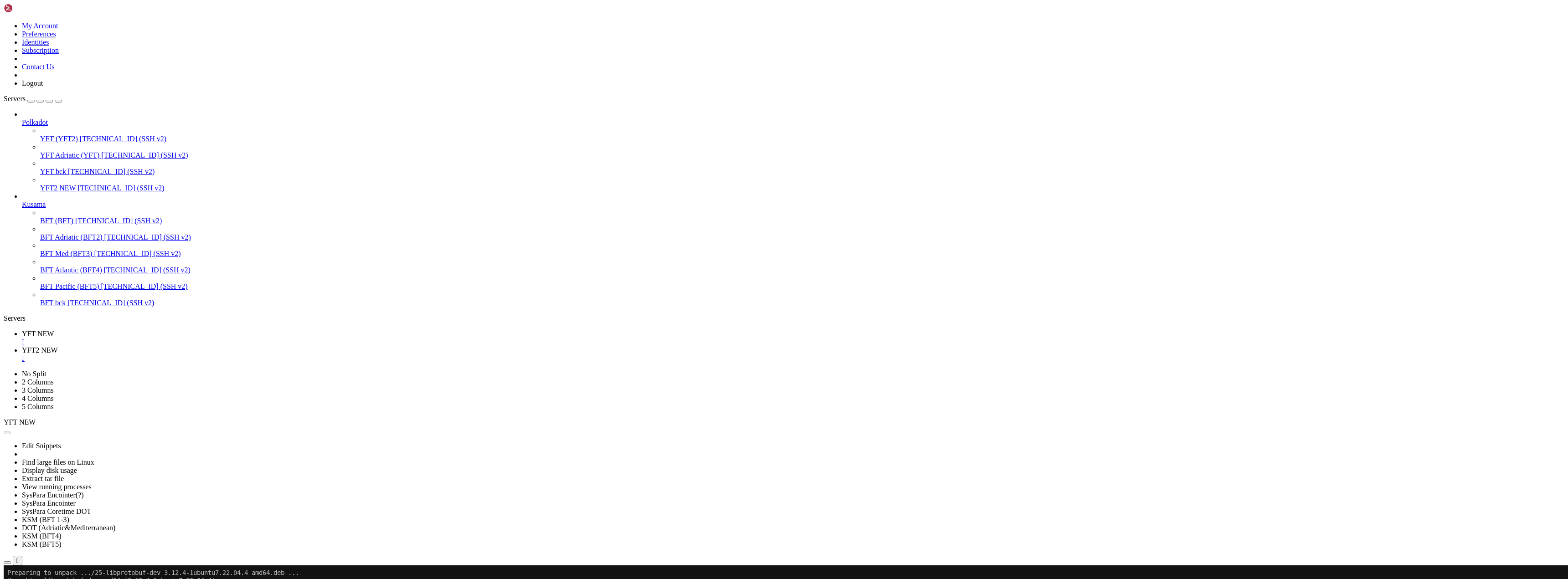
drag, startPoint x: 24, startPoint y: 1019, endPoint x: 586, endPoint y: 1181, distance: 584.9
drag, startPoint x: 243, startPoint y: 1270, endPoint x: 205, endPoint y: 1272, distance: 38.1
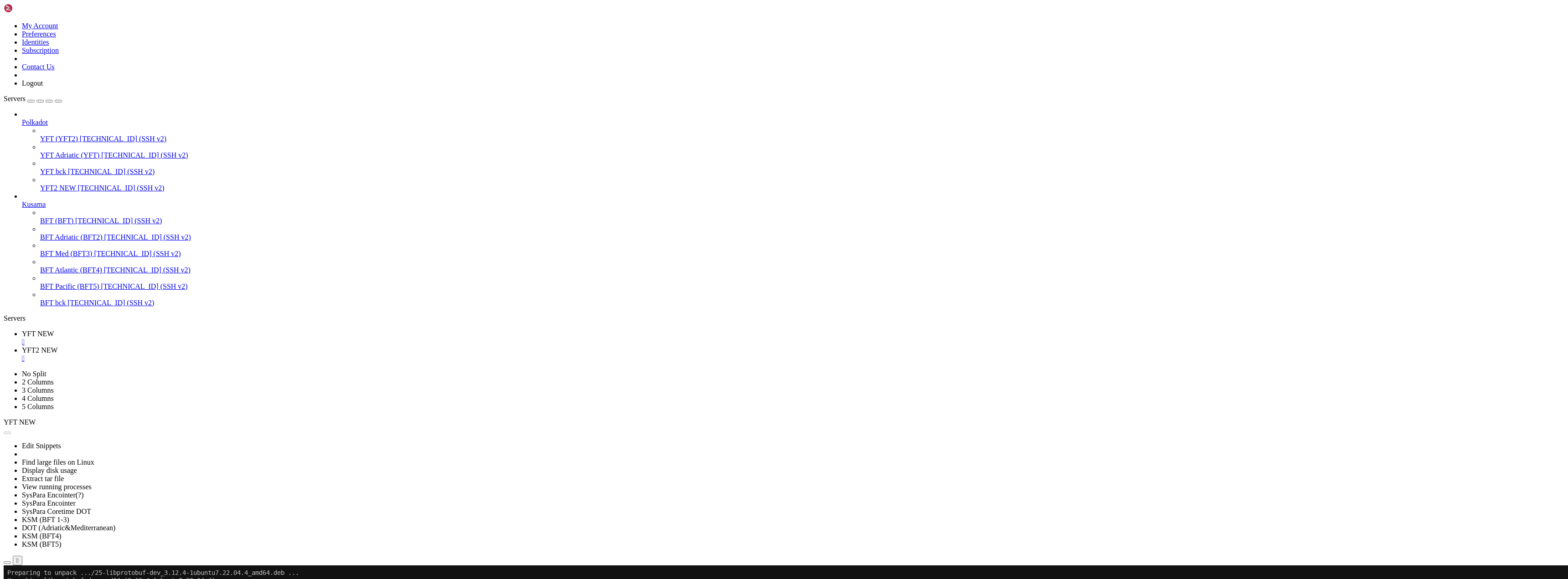
scroll to position [53708, 0]
drag, startPoint x: 175, startPoint y: 1268, endPoint x: 161, endPoint y: 1269, distance: 14.0
drag, startPoint x: 180, startPoint y: 1272, endPoint x: 170, endPoint y: 1269, distance: 10.4
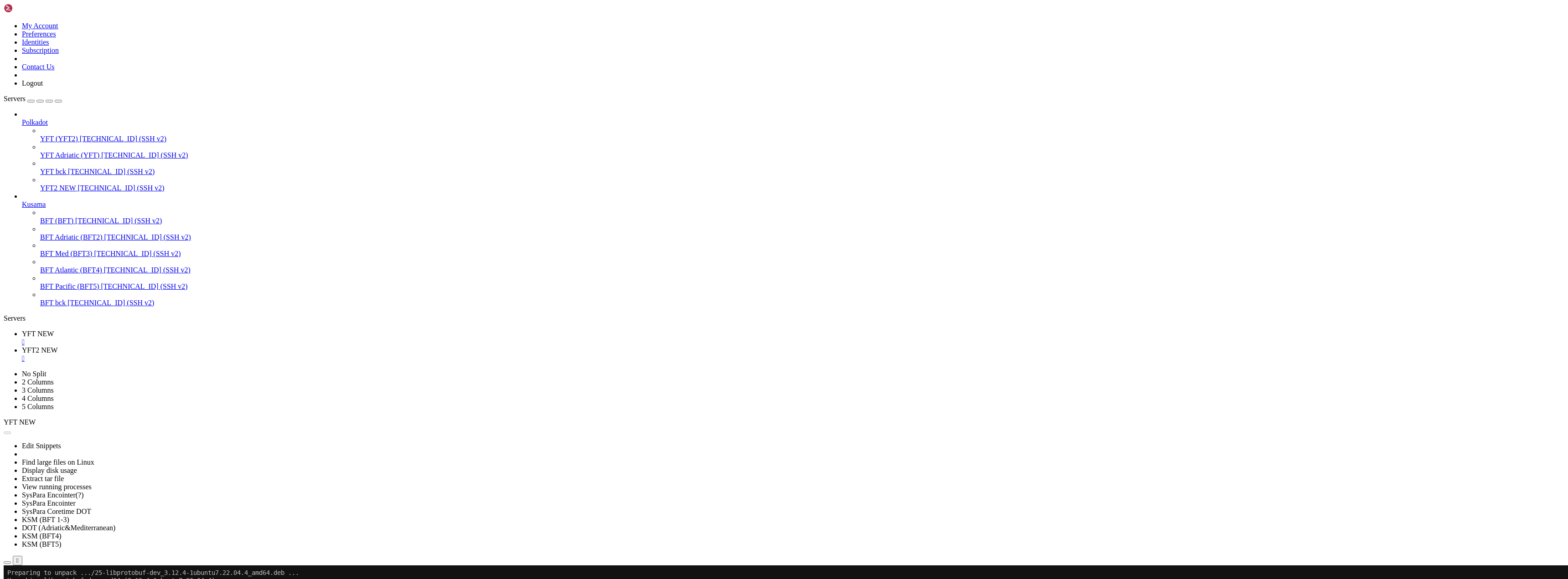
drag, startPoint x: 218, startPoint y: 1276, endPoint x: 182, endPoint y: 1269, distance: 36.7
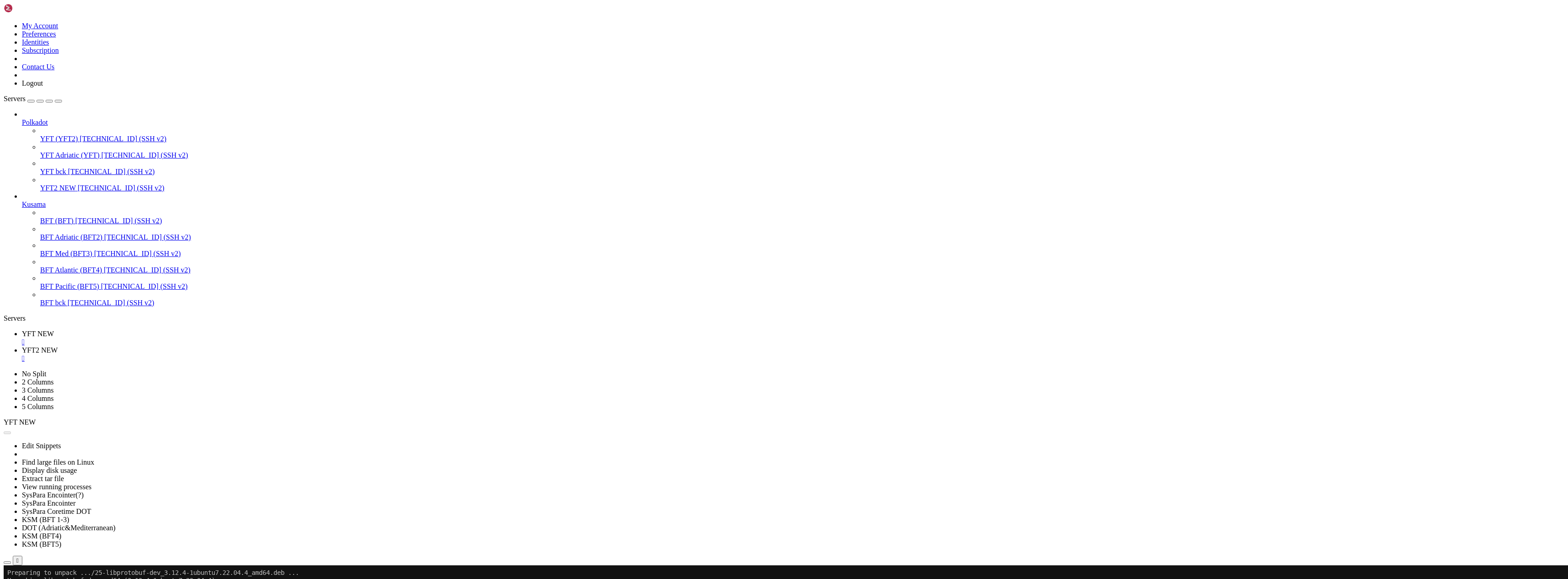
drag, startPoint x: 197, startPoint y: 1273, endPoint x: 184, endPoint y: 1274, distance: 13.0
drag, startPoint x: 285, startPoint y: 1314, endPoint x: 168, endPoint y: 1268, distance: 125.7
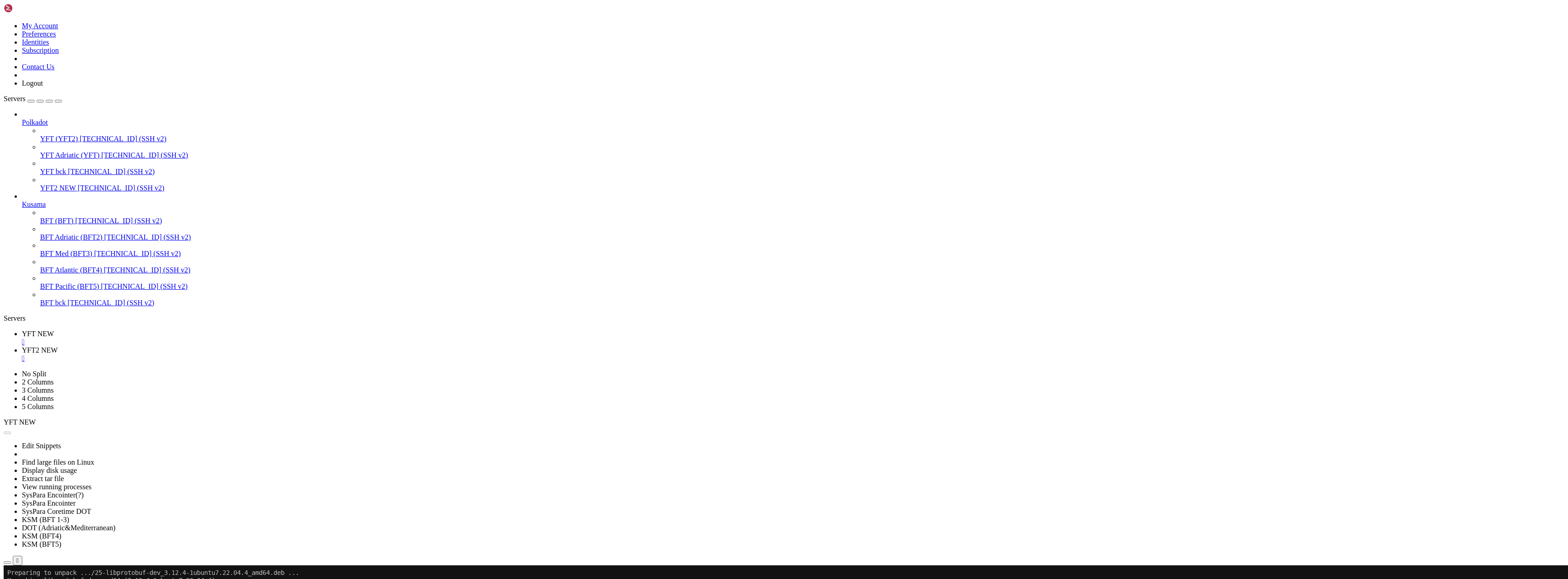
scroll to position [56708, 0]
drag, startPoint x: 211, startPoint y: 1114, endPoint x: 297, endPoint y: 1115, distance: 86.0
copy x-row "RUST_MIN_STACK=16777216"
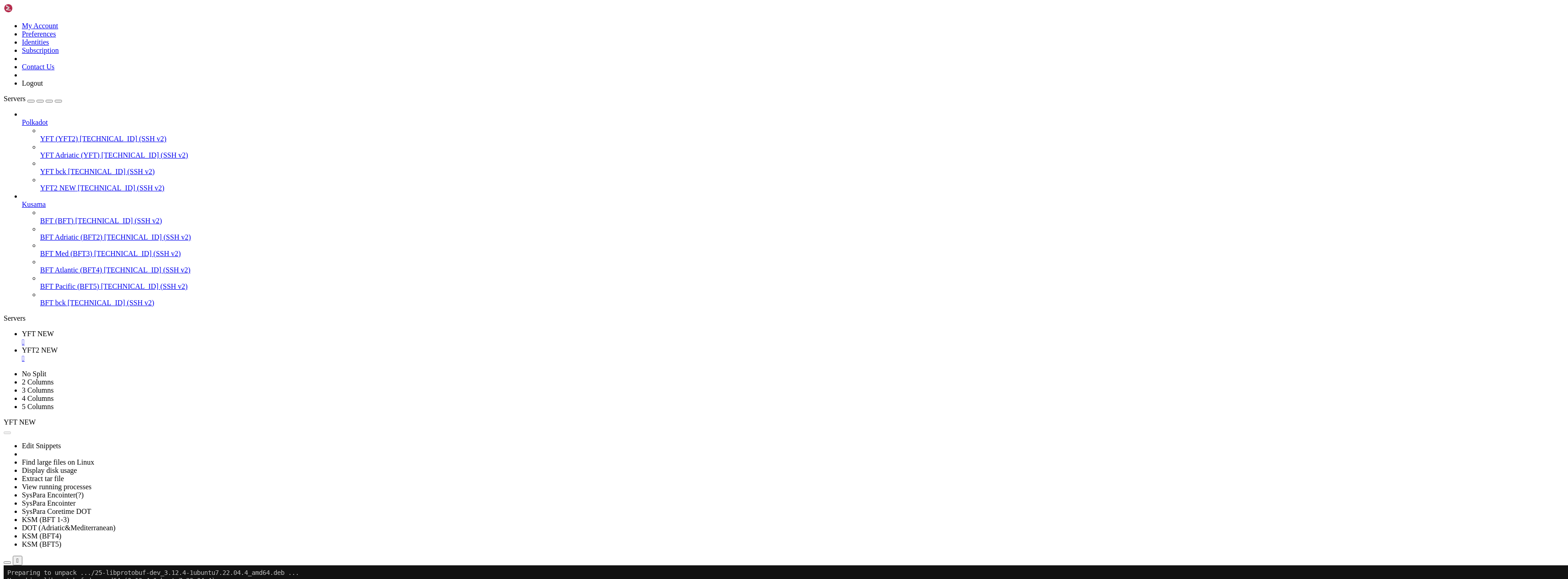
drag, startPoint x: 230, startPoint y: 1271, endPoint x: 242, endPoint y: 1271, distance: 12.0
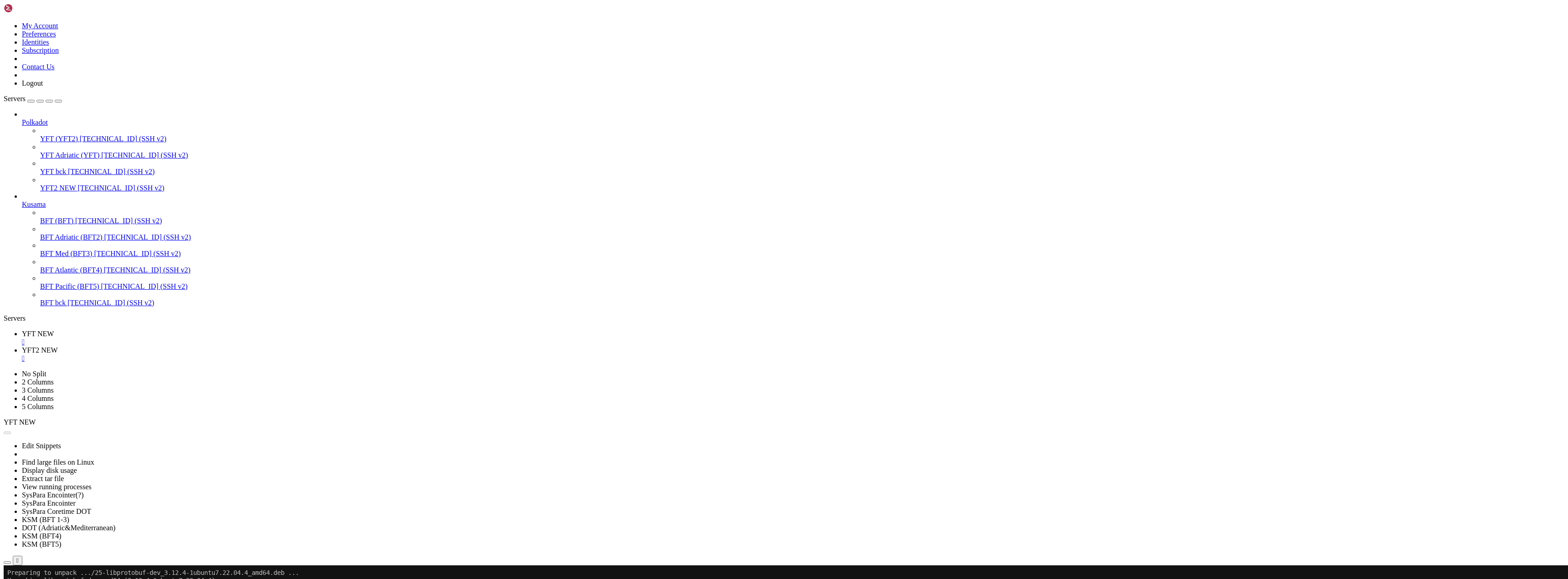
drag, startPoint x: 163, startPoint y: 1136, endPoint x: 378, endPoint y: 1234, distance: 236.3
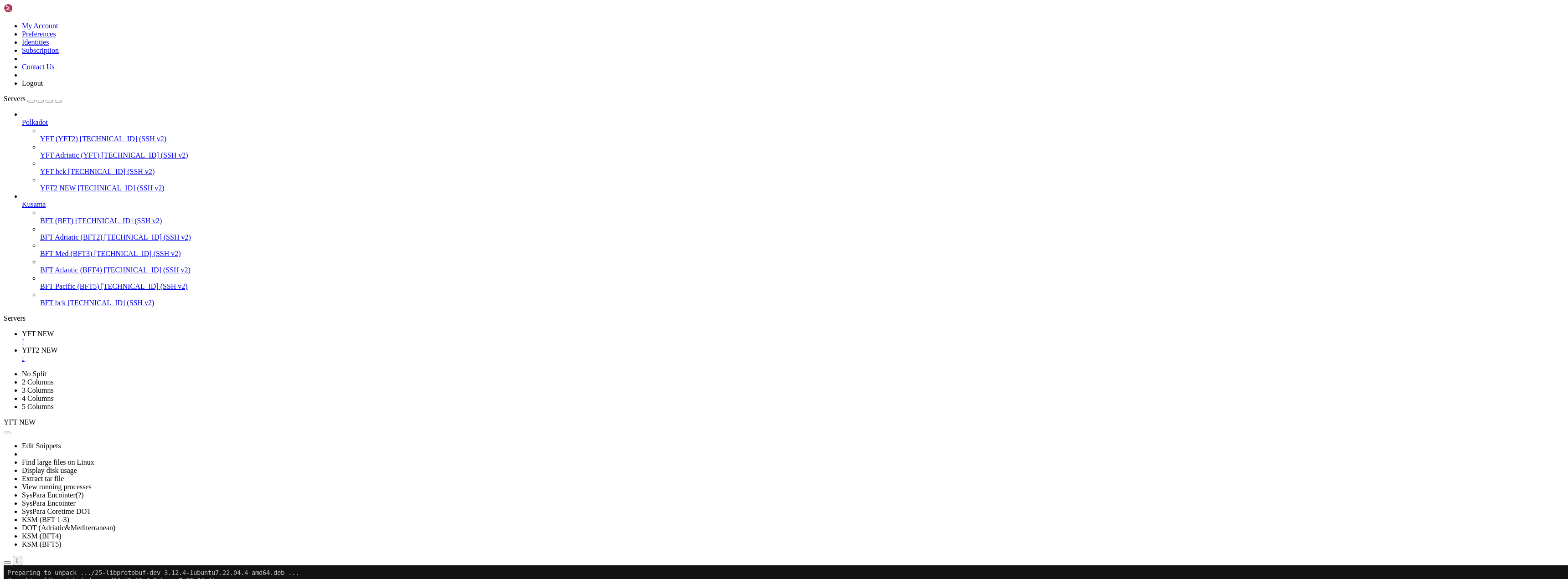
scroll to position [62167, 0]
drag, startPoint x: 53, startPoint y: 959, endPoint x: 231, endPoint y: 967, distance: 178.2
drag, startPoint x: 276, startPoint y: 1032, endPoint x: 286, endPoint y: 1030, distance: 10.2
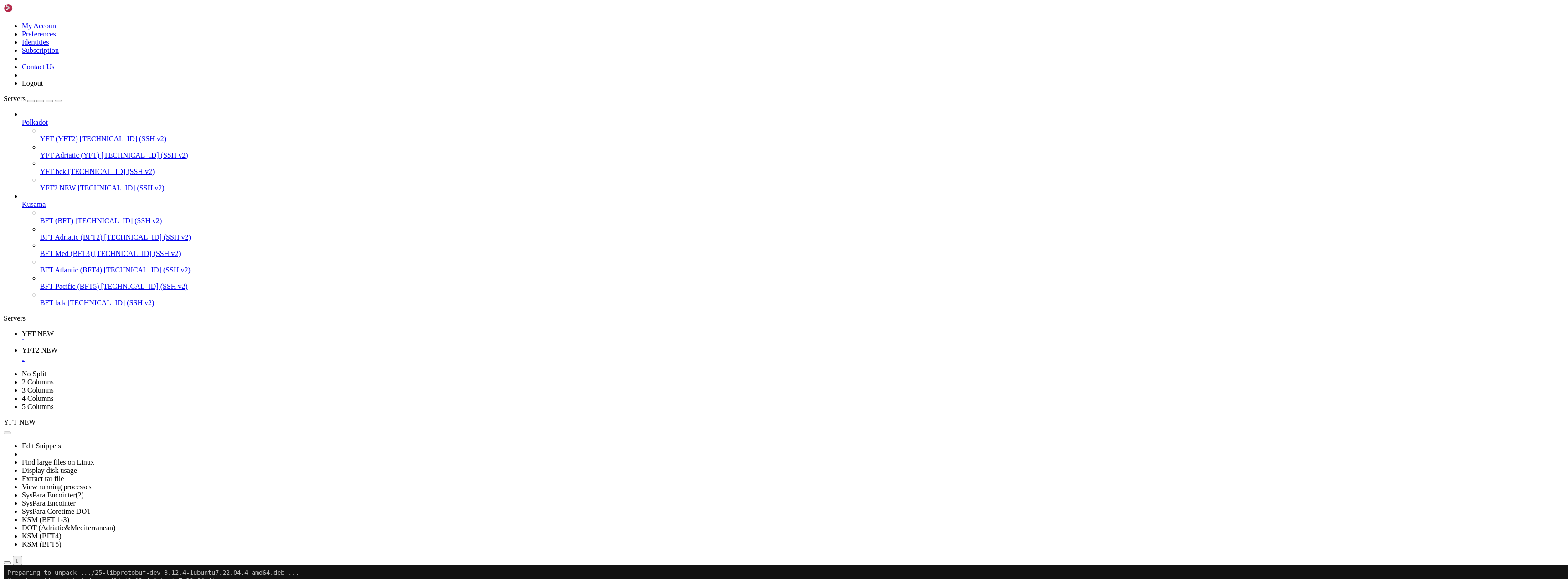
drag, startPoint x: 44, startPoint y: 1062, endPoint x: 449, endPoint y: 1065, distance: 405.0
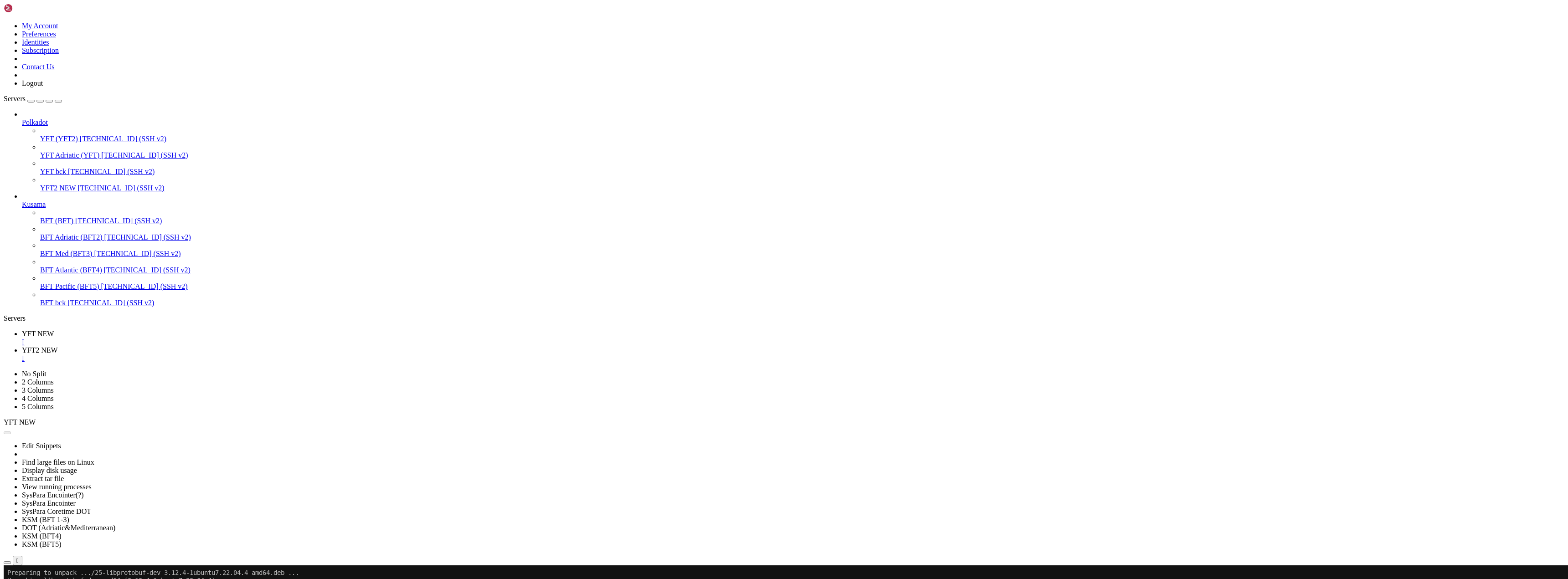
drag, startPoint x: 165, startPoint y: 1067, endPoint x: 500, endPoint y: 1068, distance: 335.0
drag, startPoint x: 176, startPoint y: 1270, endPoint x: 167, endPoint y: 1271, distance: 9.1
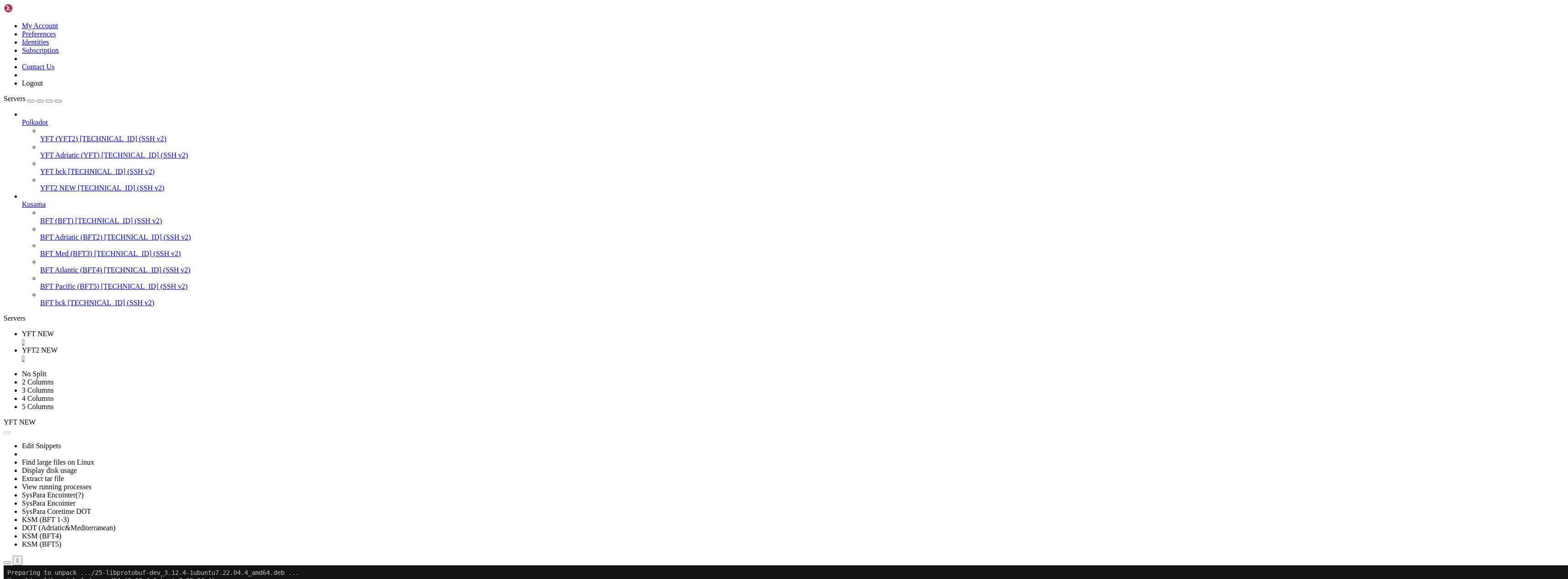
drag, startPoint x: 122, startPoint y: 1028, endPoint x: 457, endPoint y: 1026, distance: 335.0
drag, startPoint x: 415, startPoint y: 1044, endPoint x: 455, endPoint y: 1044, distance: 40.0
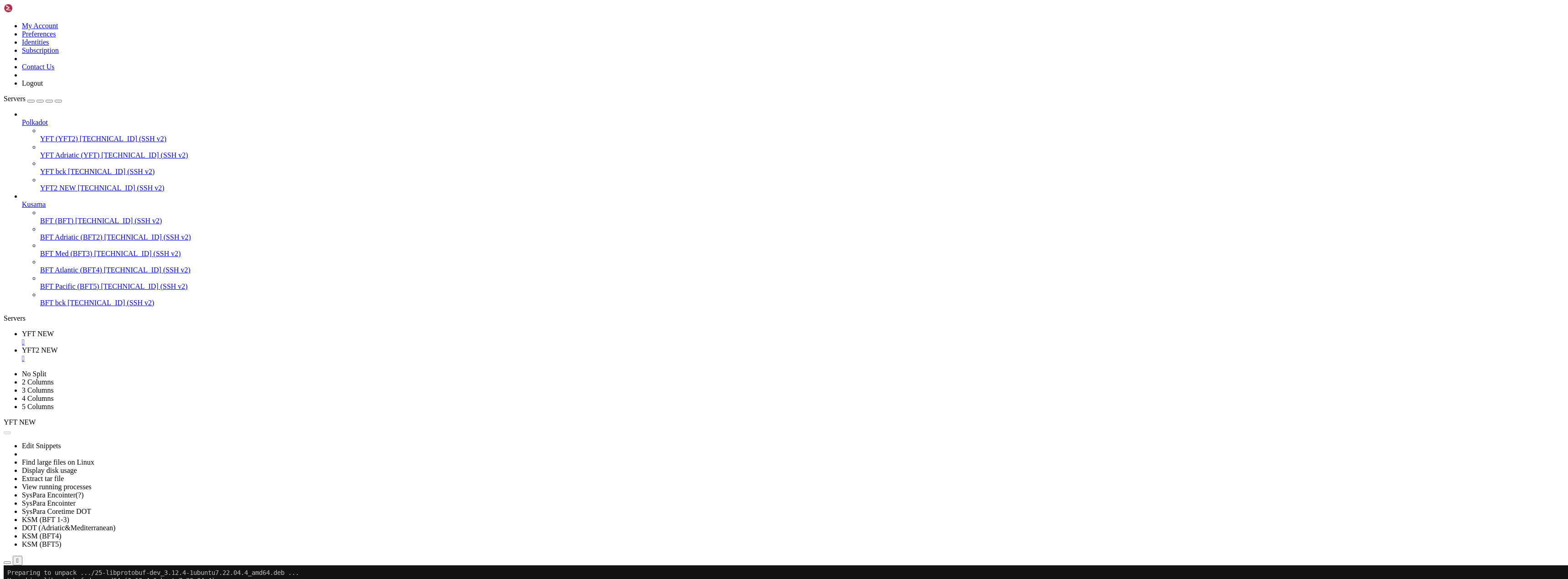
drag, startPoint x: 257, startPoint y: 957, endPoint x: 278, endPoint y: 973, distance: 26.4
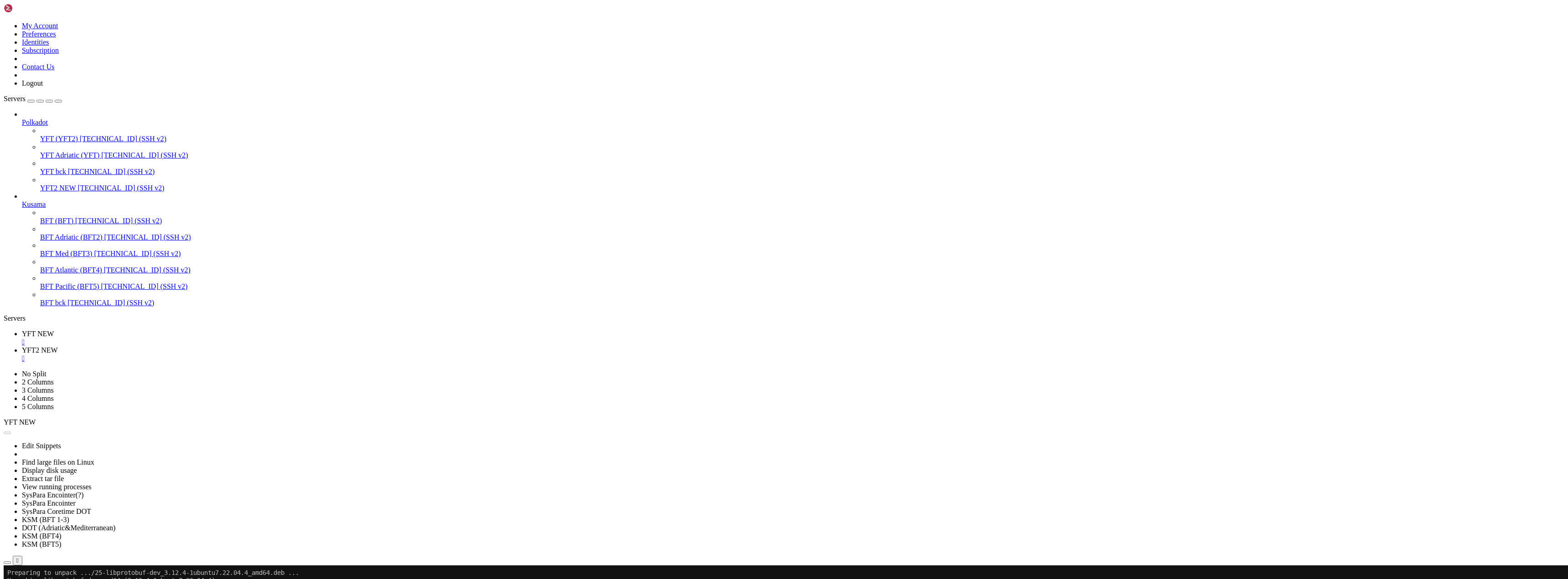
drag, startPoint x: 110, startPoint y: 965, endPoint x: 1298, endPoint y: 973, distance: 1188.0
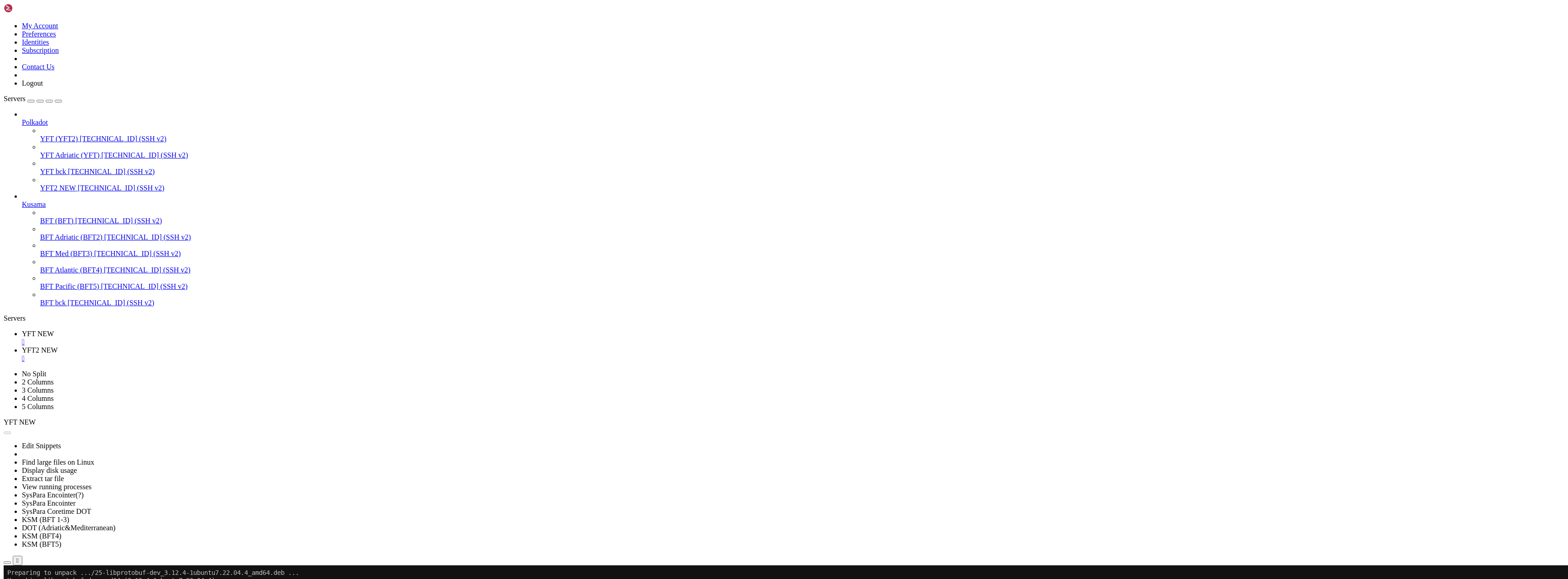
scroll to position [82082, 0]
drag, startPoint x: 1453, startPoint y: 1184, endPoint x: 1325, endPoint y: 1328, distance: 192.7
drag, startPoint x: 78, startPoint y: 1113, endPoint x: 196, endPoint y: 1141, distance: 121.3
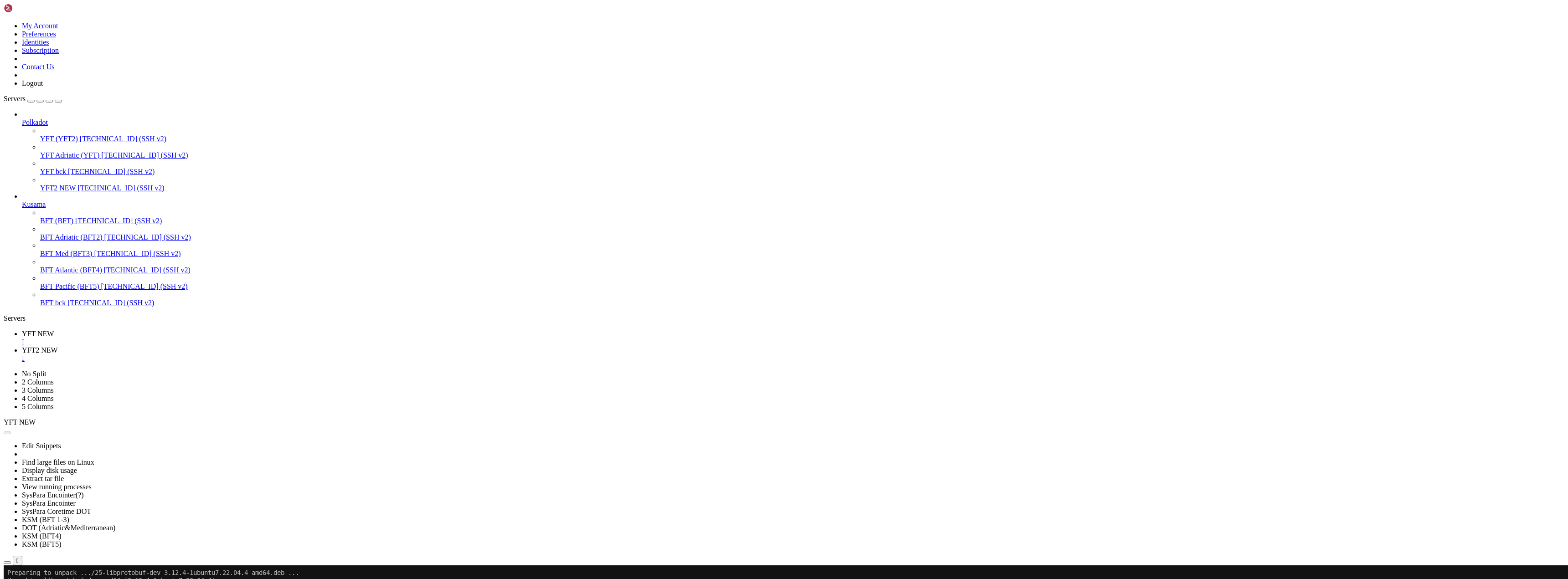
drag, startPoint x: 286, startPoint y: 1267, endPoint x: 249, endPoint y: 1259, distance: 37.9
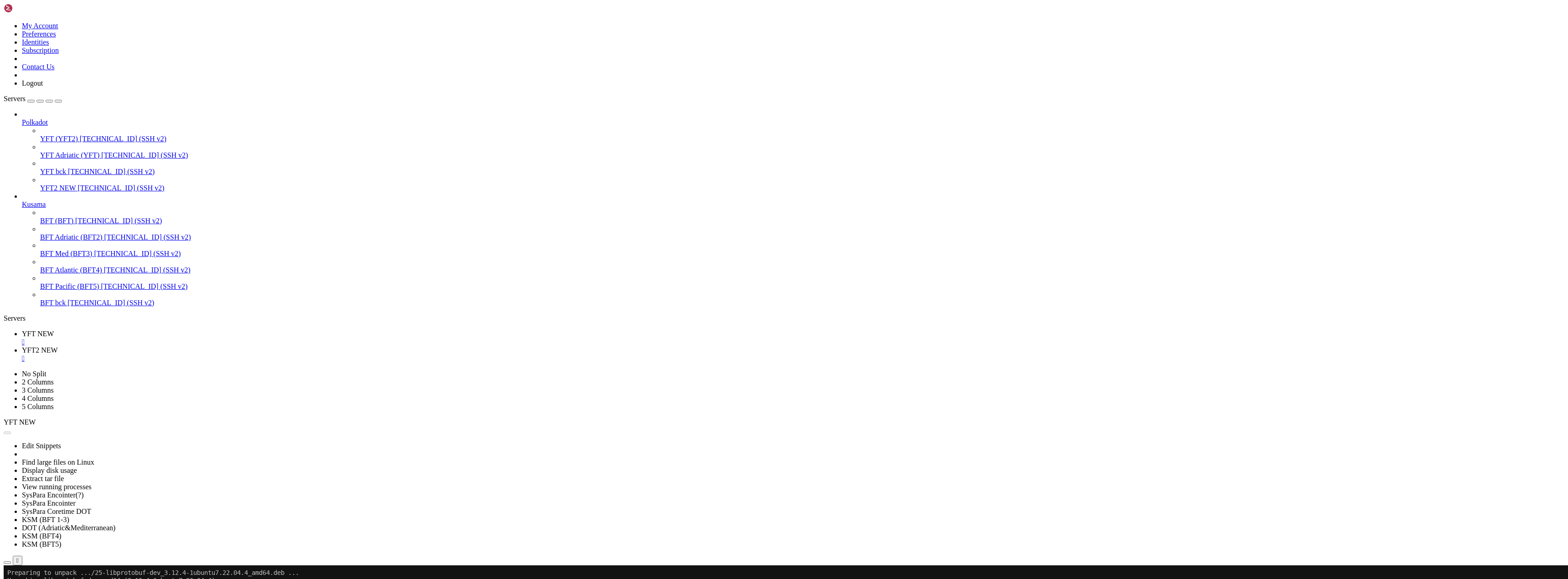
scroll to position [85901, 0]
drag, startPoint x: 188, startPoint y: 1268, endPoint x: 173, endPoint y: 1265, distance: 15.3
drag, startPoint x: 205, startPoint y: 1265, endPoint x: 200, endPoint y: 1267, distance: 5.4
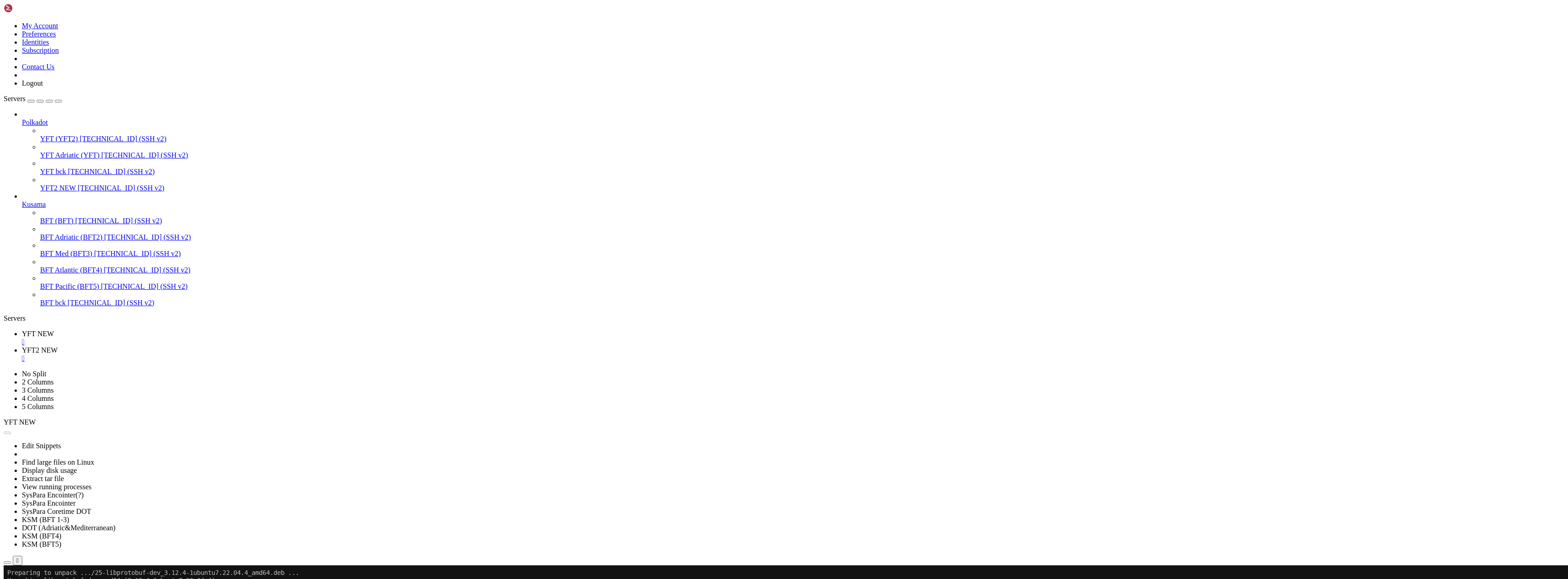
drag, startPoint x: 187, startPoint y: 1271, endPoint x: 175, endPoint y: 1268, distance: 12.4
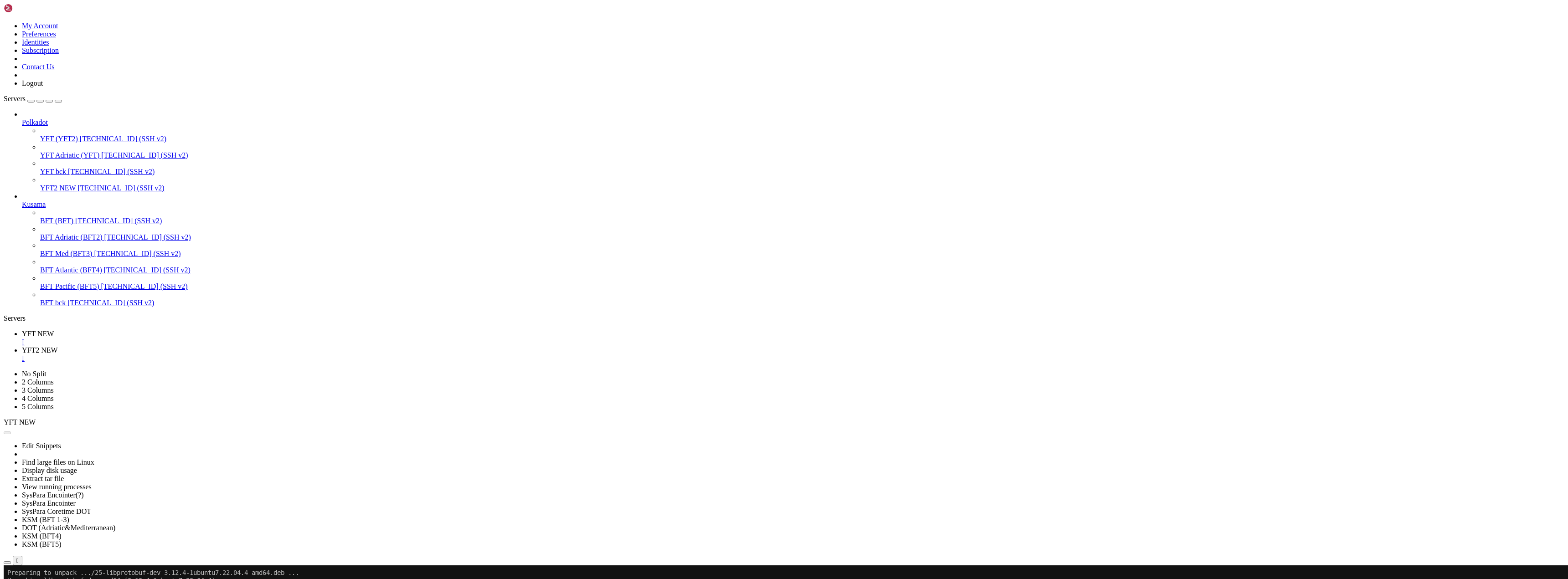
drag, startPoint x: 204, startPoint y: 1259, endPoint x: 184, endPoint y: 1266, distance: 21.2
drag, startPoint x: 211, startPoint y: 1036, endPoint x: 361, endPoint y: 1034, distance: 150.0
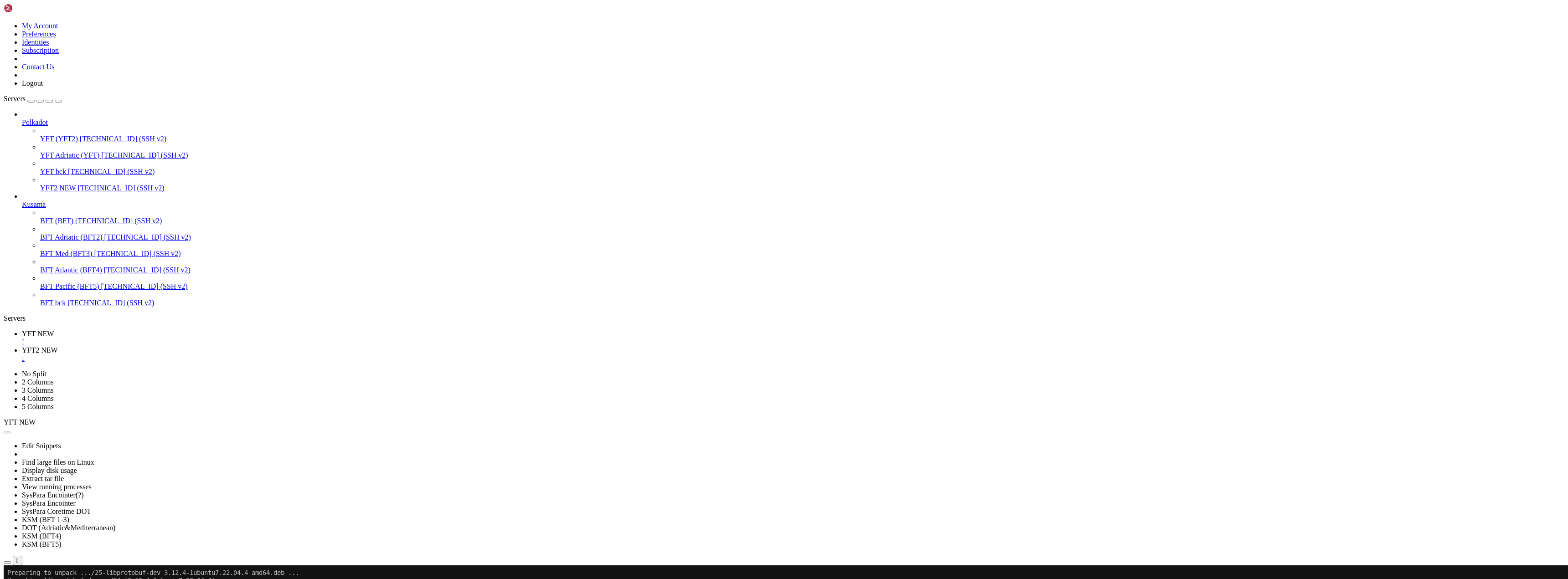
scroll to position [91806, 0]
drag, startPoint x: 182, startPoint y: 1268, endPoint x: 176, endPoint y: 1268, distance: 6.0
drag, startPoint x: 182, startPoint y: 1151, endPoint x: 151, endPoint y: 1190, distance: 49.8
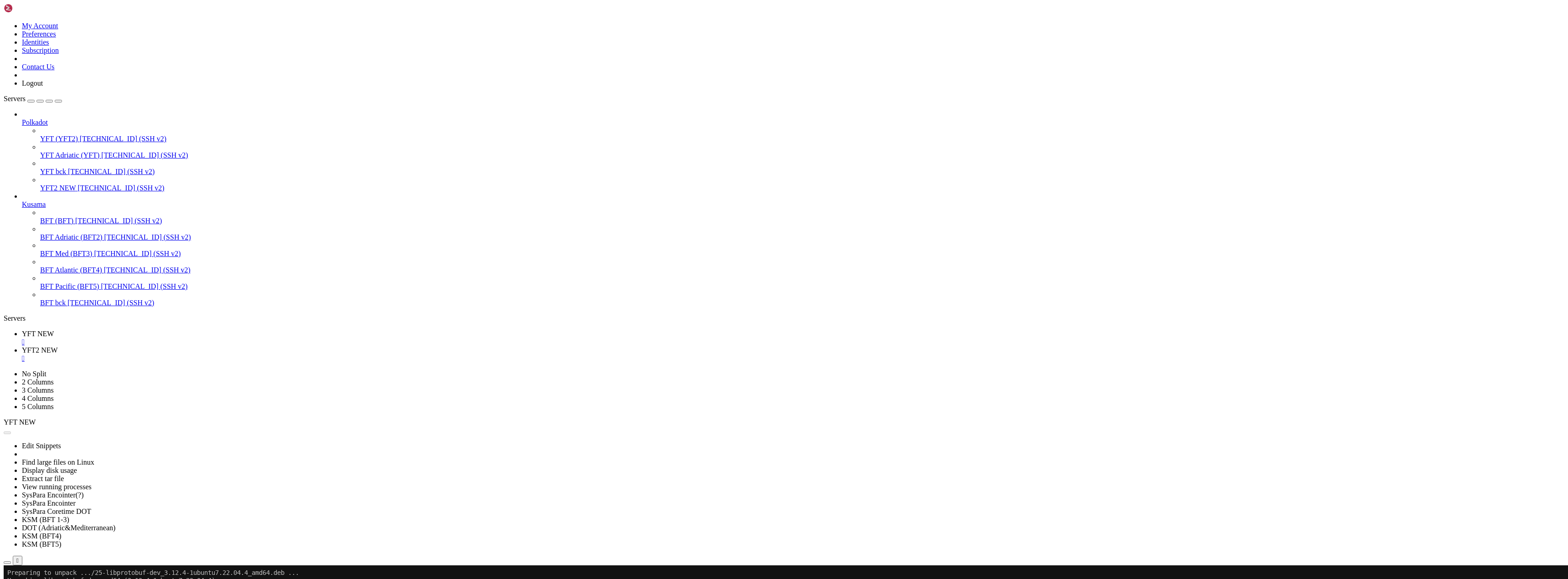
drag, startPoint x: 195, startPoint y: 963, endPoint x: 65, endPoint y: 911, distance: 140.0
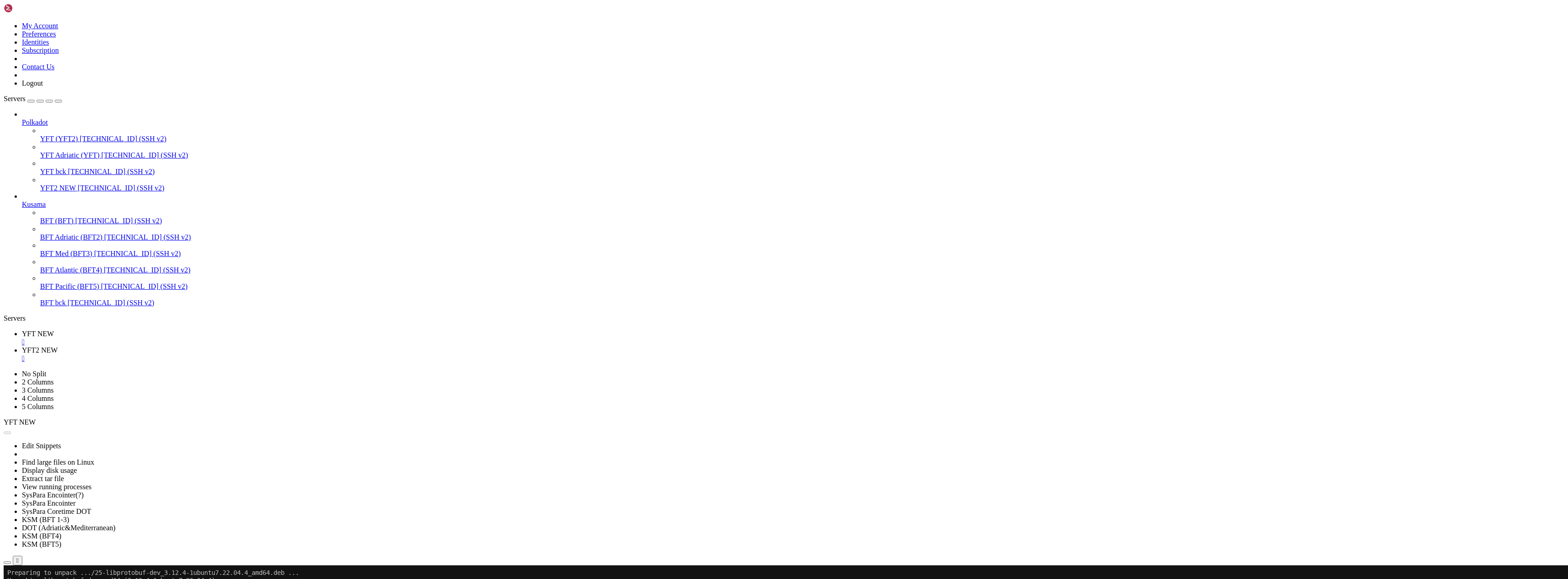
drag, startPoint x: 440, startPoint y: 1332, endPoint x: 324, endPoint y: 1273, distance: 130.1
drag, startPoint x: 49, startPoint y: 1111, endPoint x: 428, endPoint y: 1114, distance: 379.0
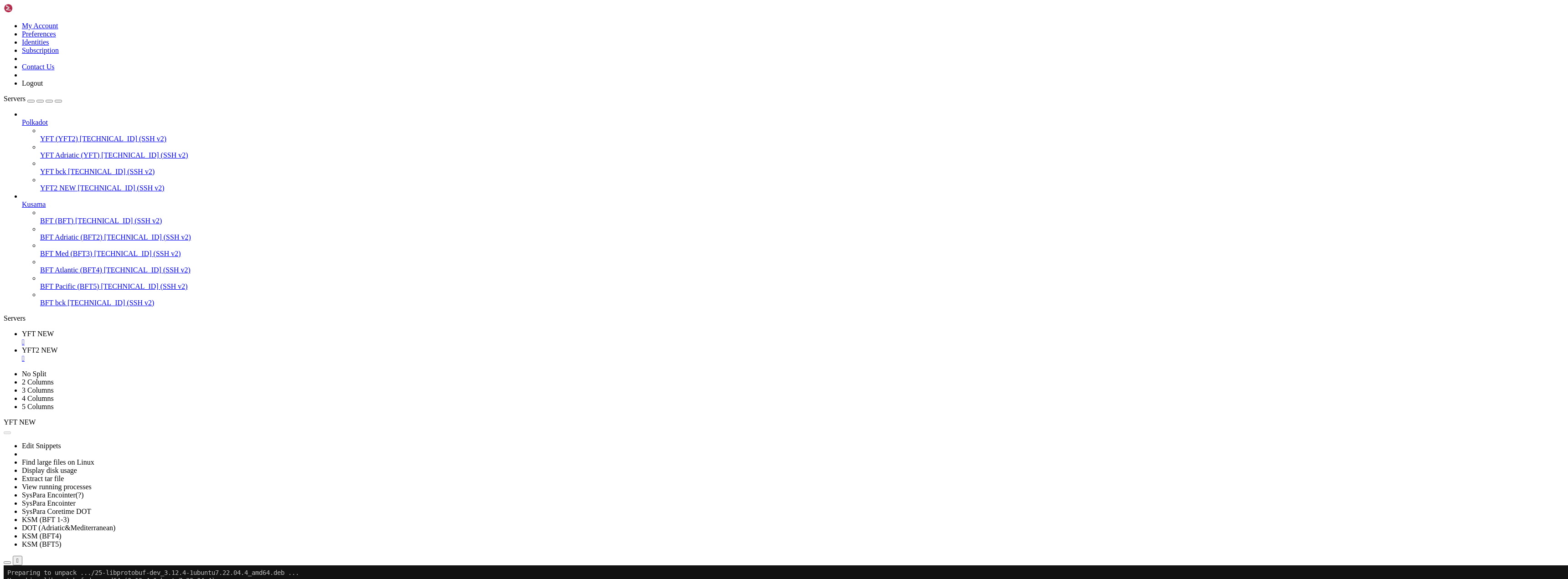
click at [166, 338] on div "" at bounding box center [792, 343] width 1542 height 8
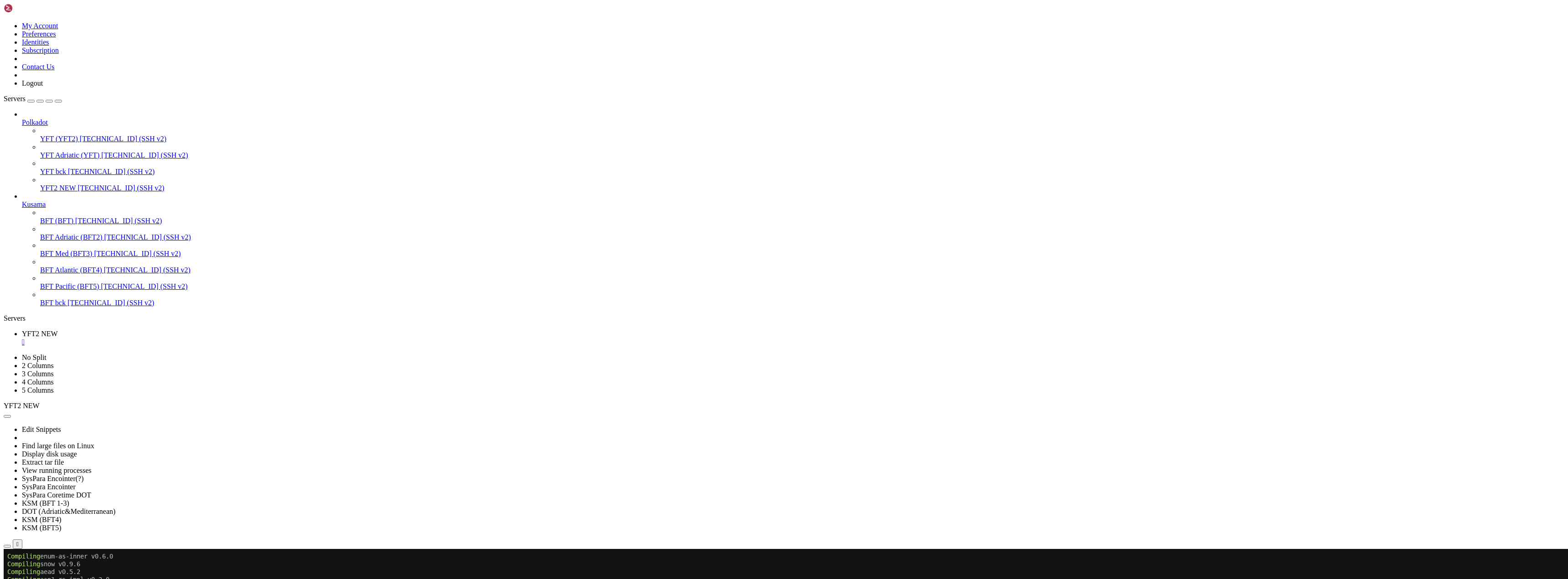
drag, startPoint x: 169, startPoint y: 1057, endPoint x: 366, endPoint y: 1061, distance: 197.0
drag, startPoint x: 208, startPoint y: 1061, endPoint x: 194, endPoint y: 1058, distance: 14.3
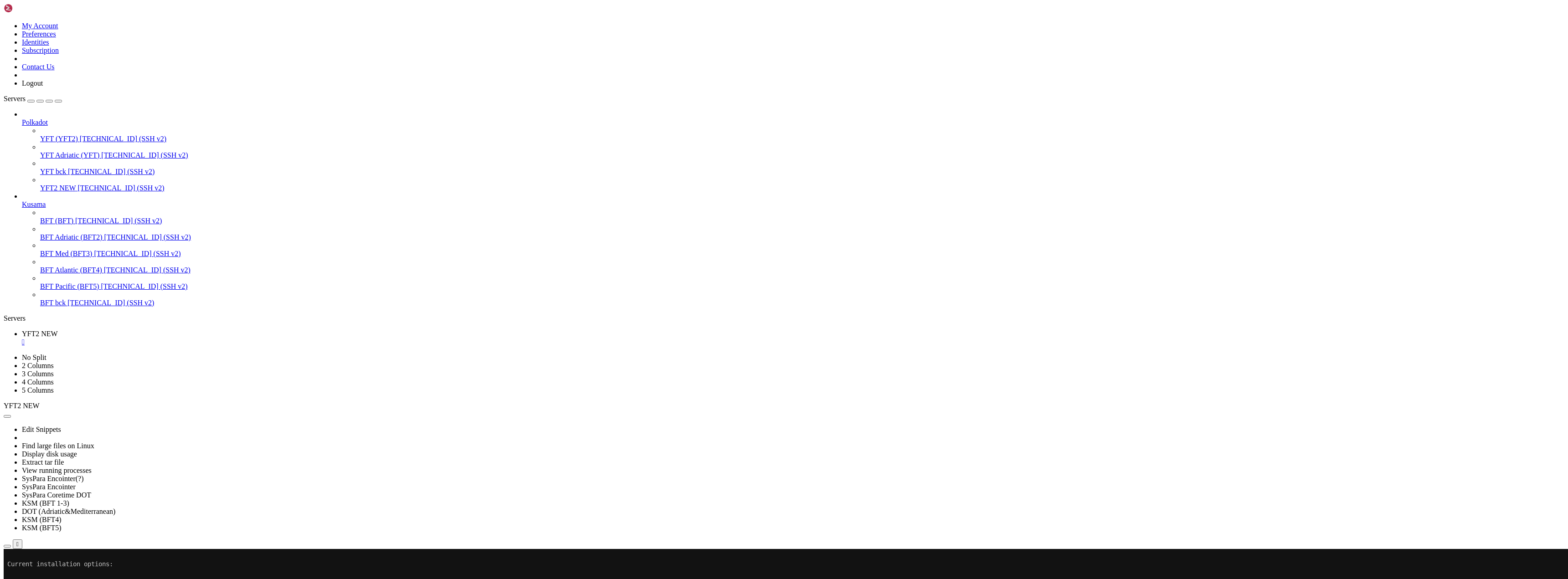
scroll to position [96702, 0]
drag, startPoint x: 241, startPoint y: 1060, endPoint x: 222, endPoint y: 1057, distance: 19.2
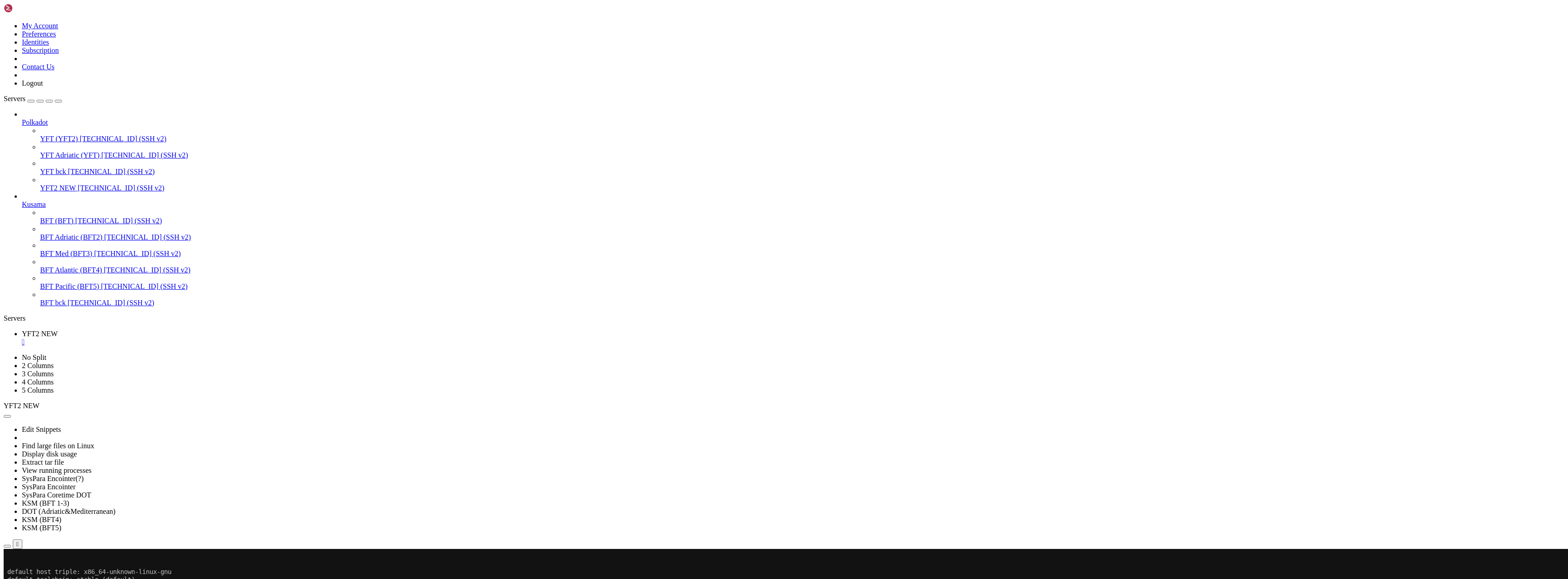
scroll to position [96772, 0]
drag, startPoint x: 174, startPoint y: 1059, endPoint x: 210, endPoint y: 995, distance: 73.4
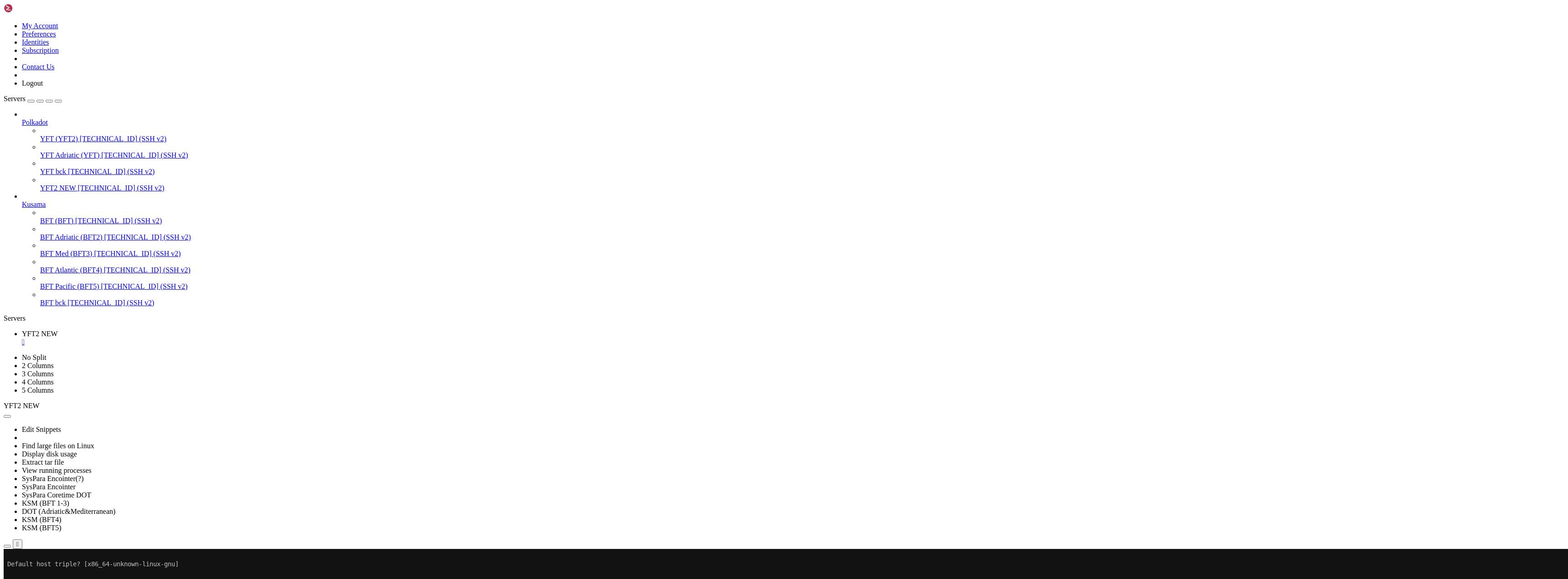
drag, startPoint x: 184, startPoint y: 1058, endPoint x: 172, endPoint y: 1061, distance: 12.4
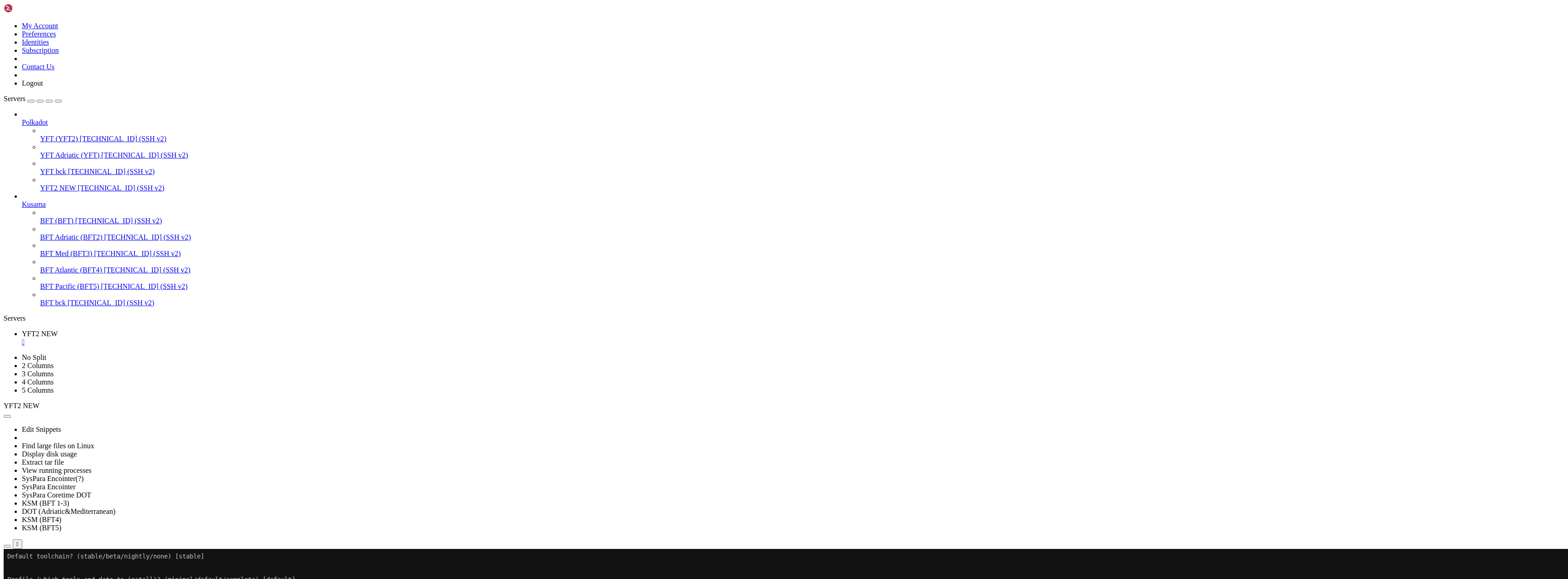
drag, startPoint x: 253, startPoint y: 1060, endPoint x: 230, endPoint y: 1051, distance: 24.7
drag, startPoint x: 199, startPoint y: 1067, endPoint x: 180, endPoint y: 1057, distance: 21.5
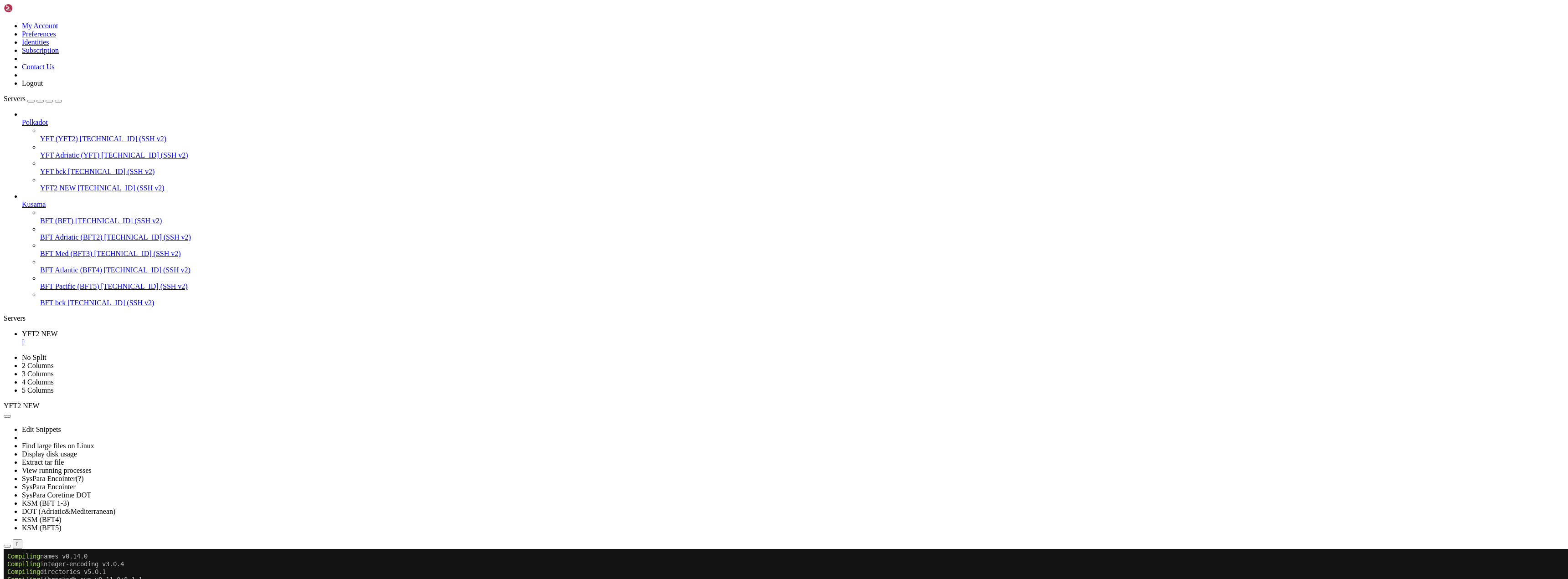
scroll to position [101684, 0]
click at [169, 338] on div "" at bounding box center [792, 343] width 1542 height 8
